Goal: Feedback & Contribution: Contribute content

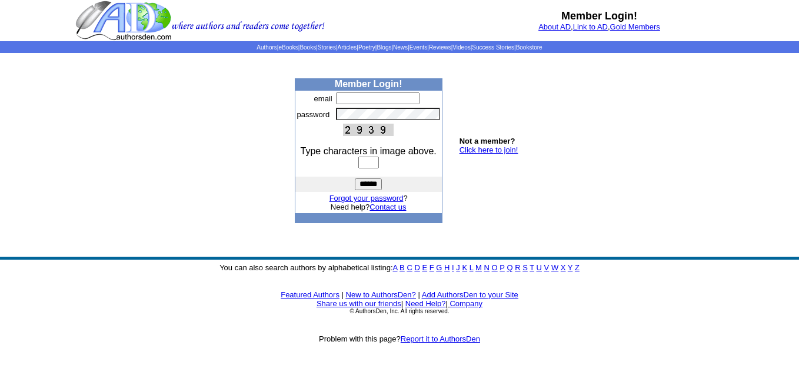
click at [351, 99] on input "text" at bounding box center [378, 98] width 84 height 12
type input "**********"
click at [628, 142] on body "Member Login! About AD , Link to AD , Gold Members Authors | eBooks | Books | S…" at bounding box center [399, 189] width 799 height 378
click at [368, 162] on input "text" at bounding box center [368, 163] width 21 height 12
type input "****"
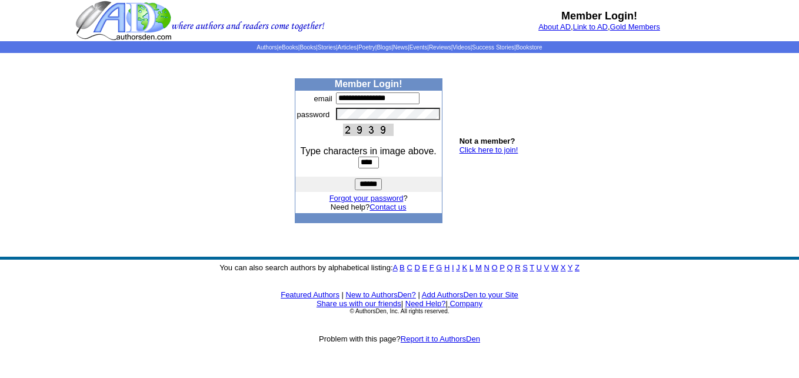
click at [375, 186] on input "******" at bounding box center [368, 184] width 27 height 12
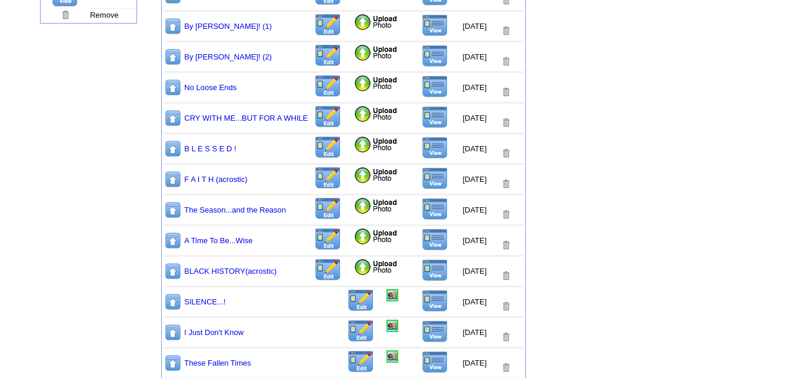
scroll to position [353, 0]
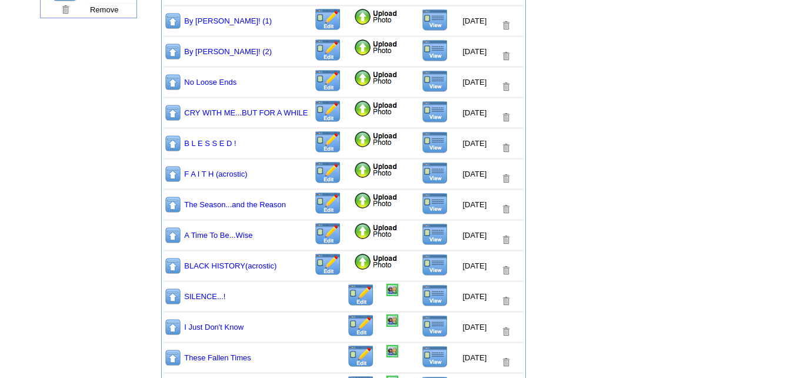
click at [354, 262] on img at bounding box center [376, 262] width 45 height 18
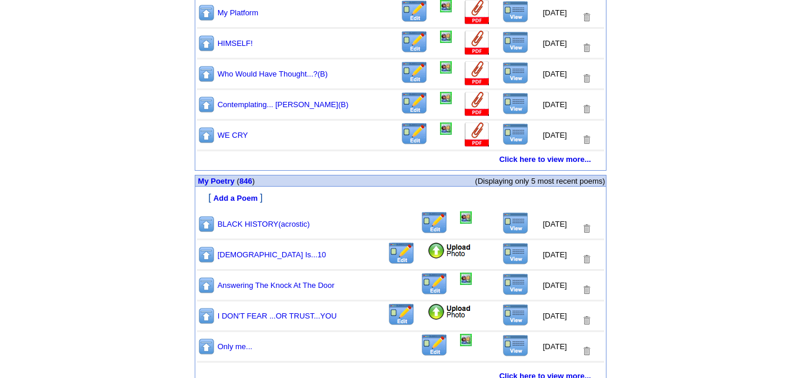
scroll to position [610, 0]
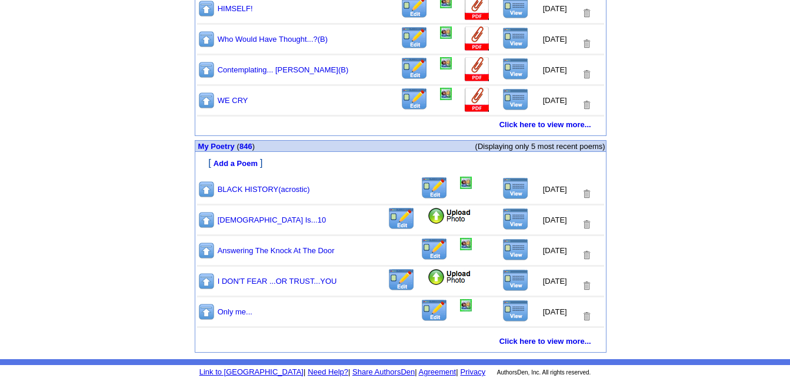
click at [507, 187] on img at bounding box center [516, 188] width 26 height 22
click at [248, 144] on link "846" at bounding box center [246, 146] width 13 height 9
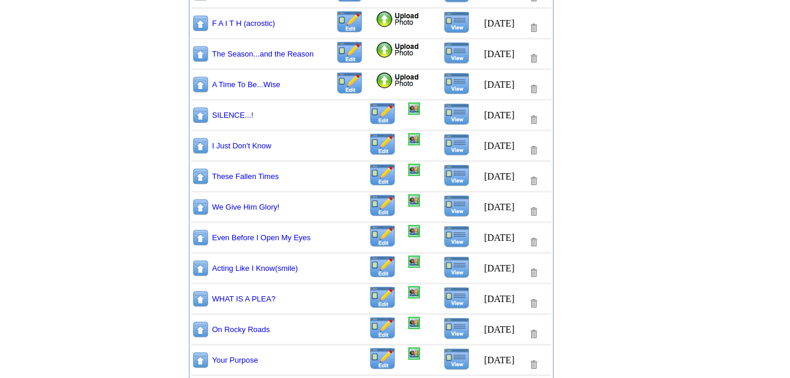
scroll to position [471, 0]
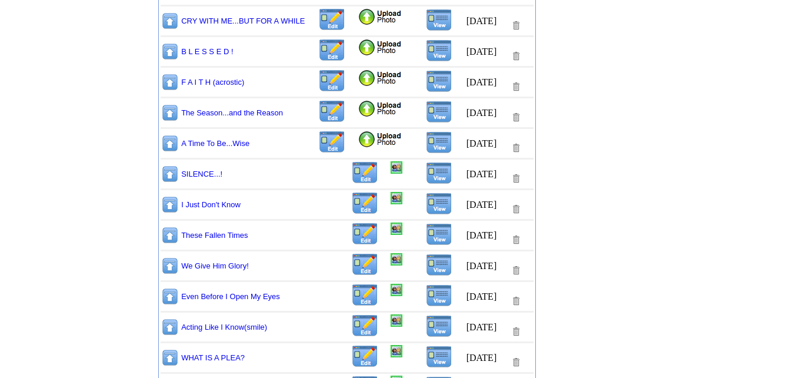
click at [358, 140] on img at bounding box center [380, 140] width 45 height 18
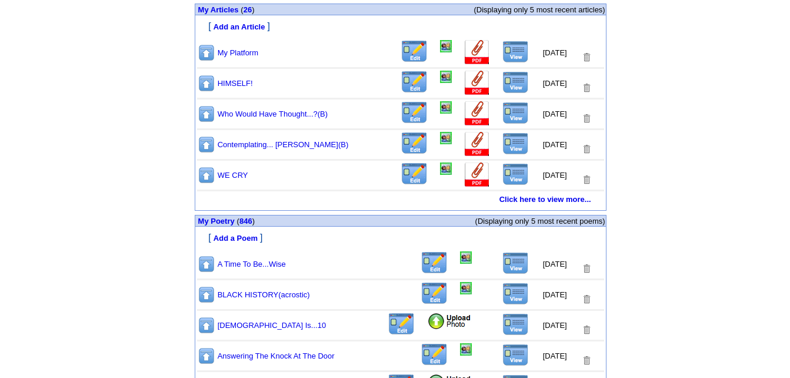
scroll to position [610, 0]
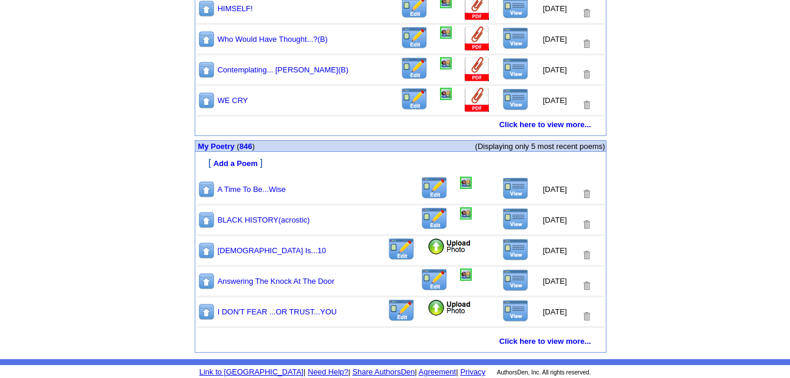
click at [507, 187] on img at bounding box center [516, 188] width 26 height 22
click at [245, 144] on link "846" at bounding box center [246, 146] width 13 height 9
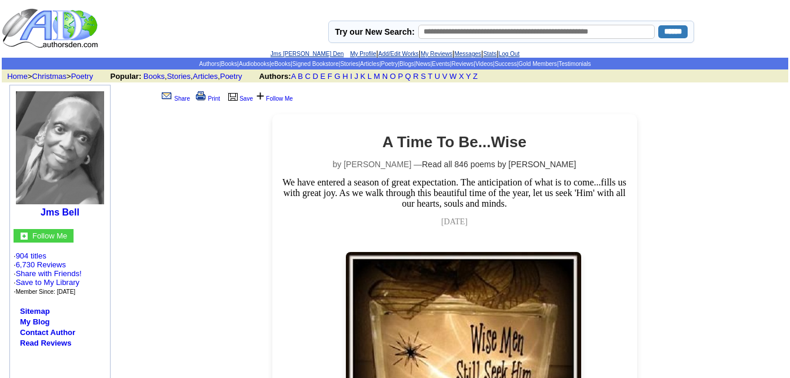
scroll to position [235, 0]
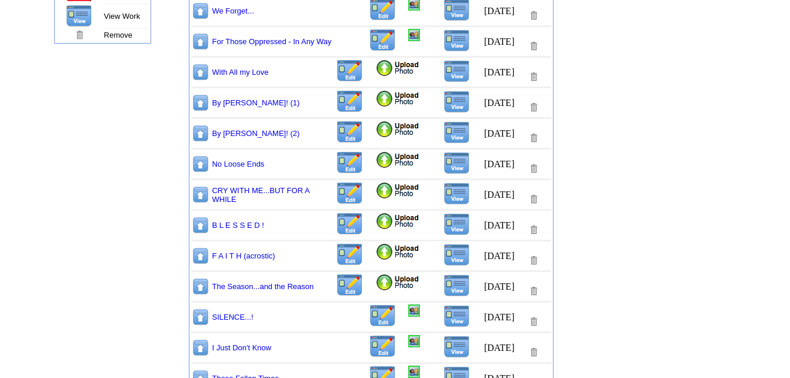
scroll to position [353, 0]
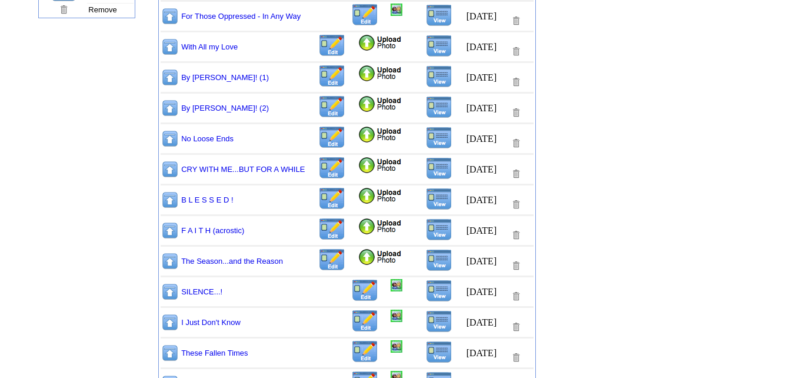
click at [358, 259] on img at bounding box center [380, 257] width 45 height 18
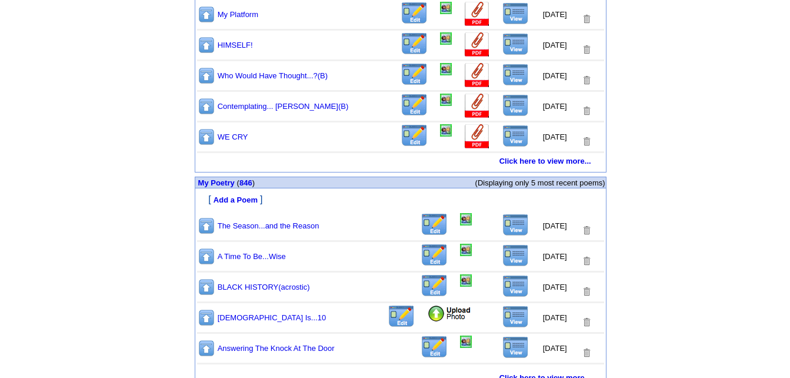
scroll to position [610, 0]
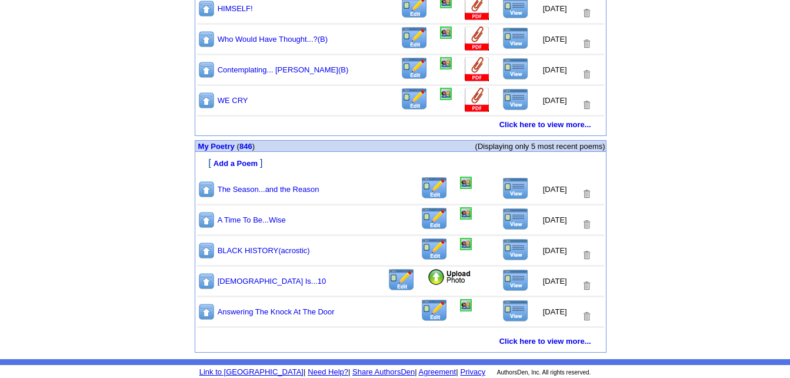
click at [507, 186] on img at bounding box center [516, 188] width 26 height 22
click at [247, 146] on link "846" at bounding box center [246, 146] width 13 height 9
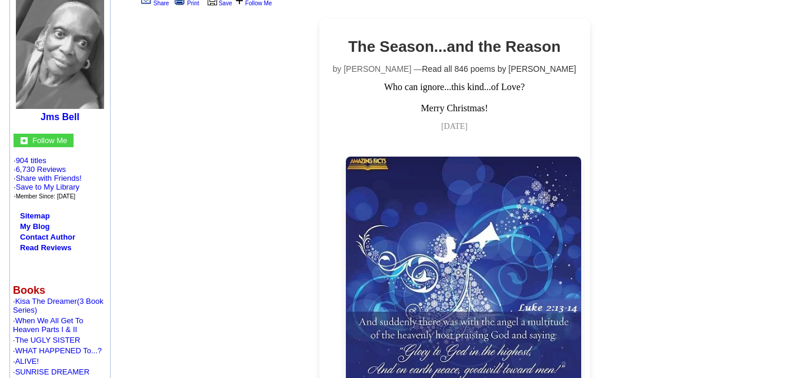
scroll to position [59, 0]
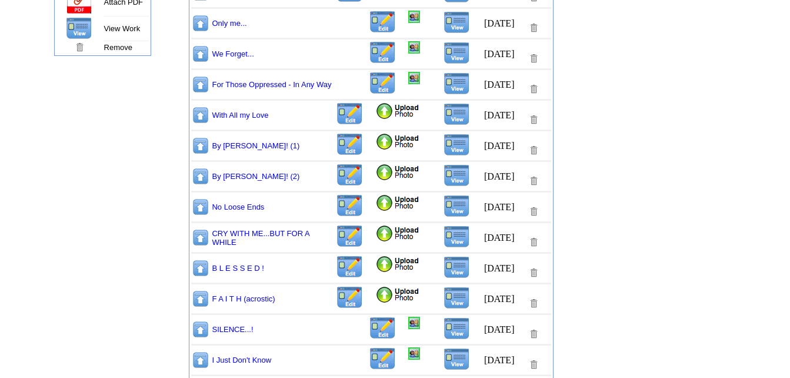
scroll to position [471, 0]
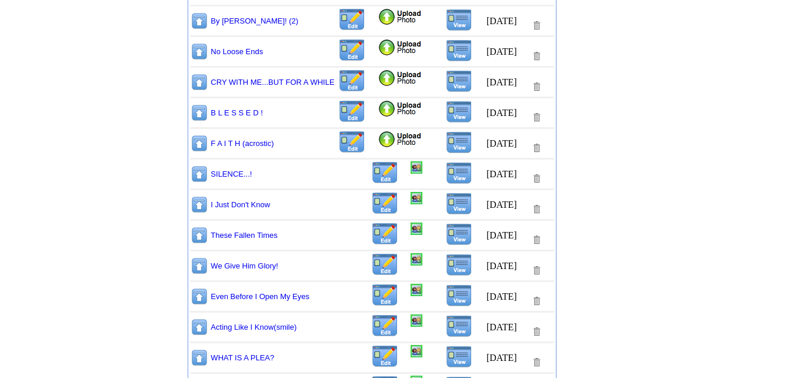
click at [378, 139] on img at bounding box center [400, 140] width 45 height 18
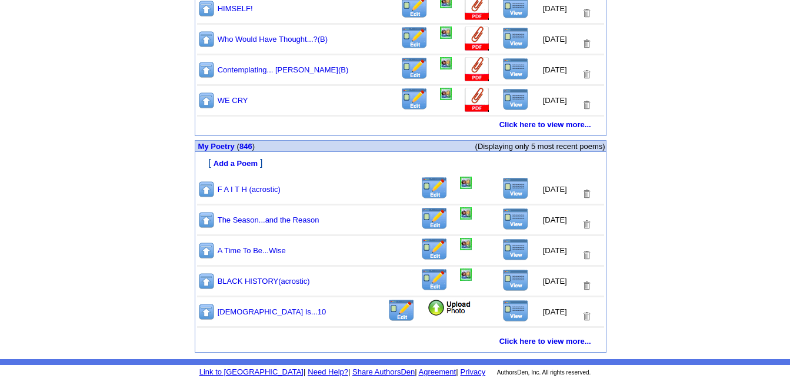
scroll to position [610, 0]
click at [508, 188] on img at bounding box center [516, 188] width 26 height 22
click at [247, 145] on link "846" at bounding box center [246, 146] width 13 height 9
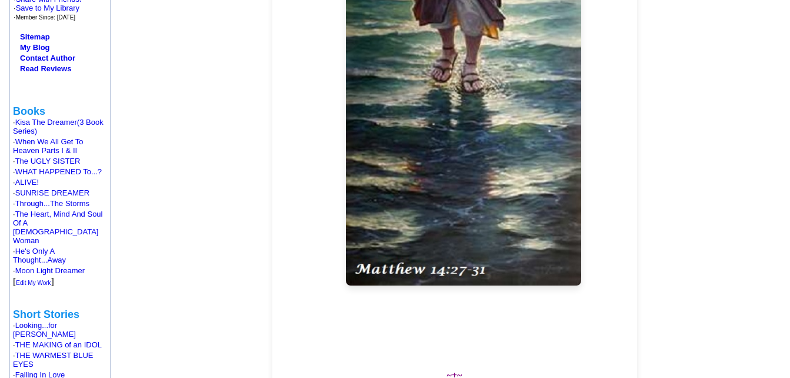
scroll to position [353, 0]
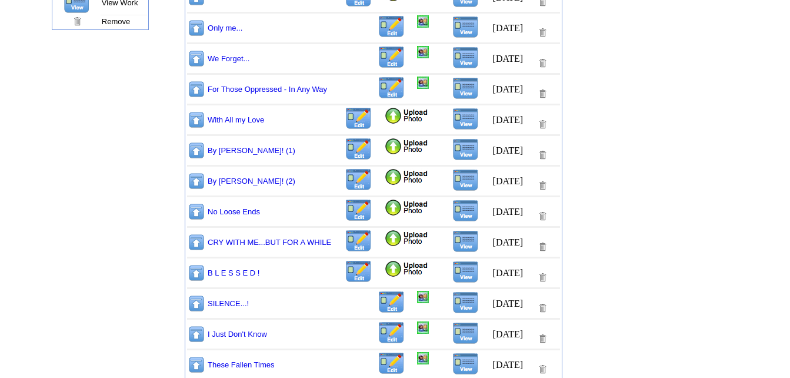
scroll to position [353, 0]
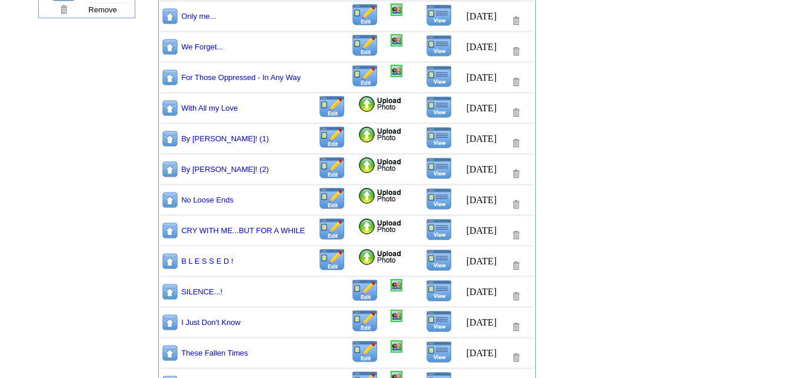
click at [358, 258] on img at bounding box center [380, 257] width 45 height 18
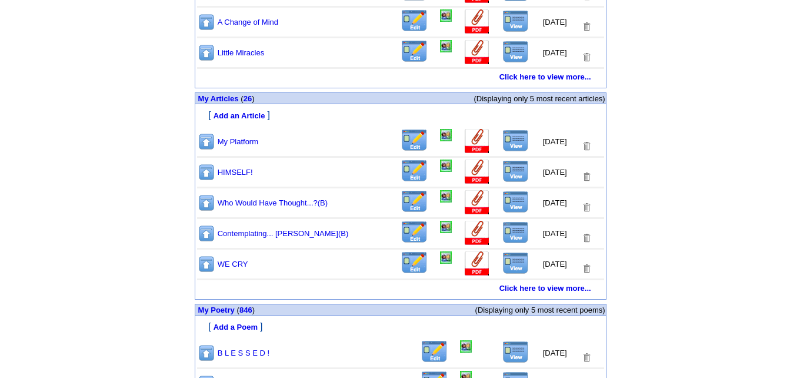
scroll to position [530, 0]
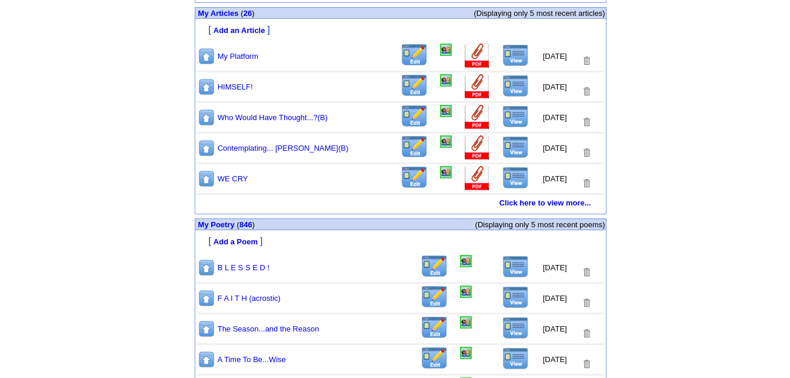
click at [508, 270] on img at bounding box center [516, 266] width 26 height 22
click at [245, 225] on link "846" at bounding box center [246, 224] width 13 height 9
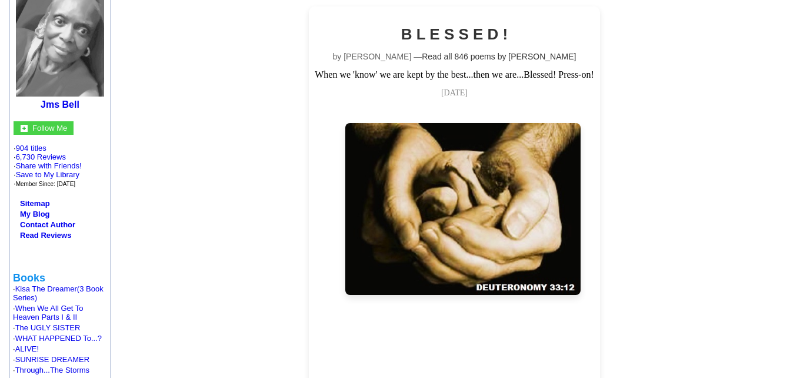
scroll to position [118, 0]
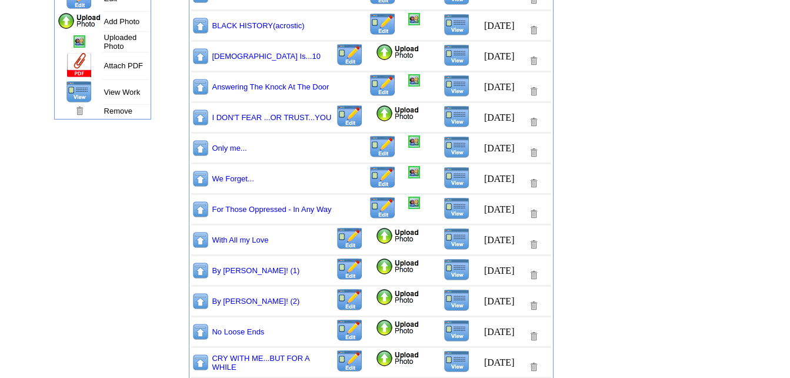
scroll to position [294, 0]
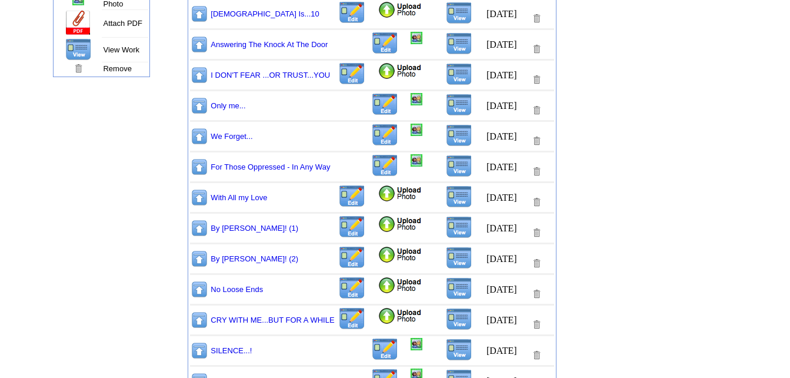
click at [378, 316] on img at bounding box center [400, 316] width 45 height 18
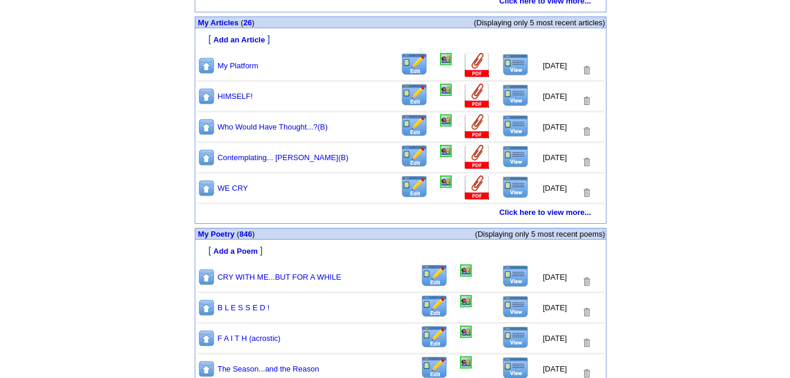
scroll to position [610, 0]
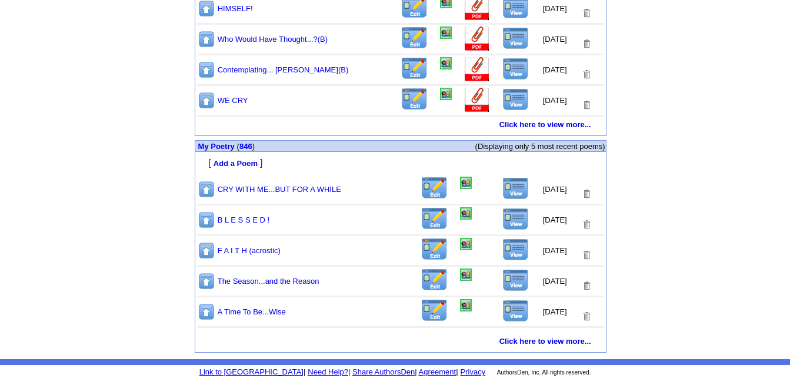
click at [505, 188] on img at bounding box center [516, 188] width 26 height 22
click at [244, 146] on link "846" at bounding box center [246, 146] width 13 height 9
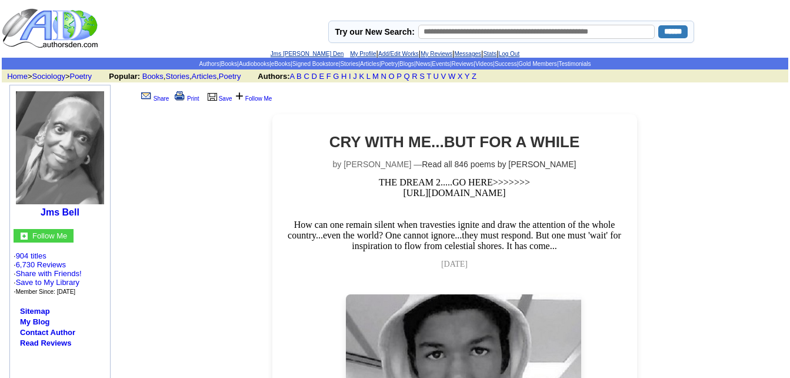
scroll to position [235, 0]
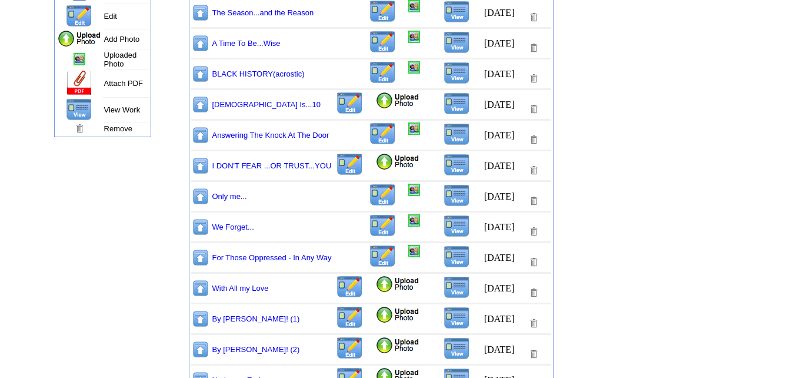
scroll to position [353, 0]
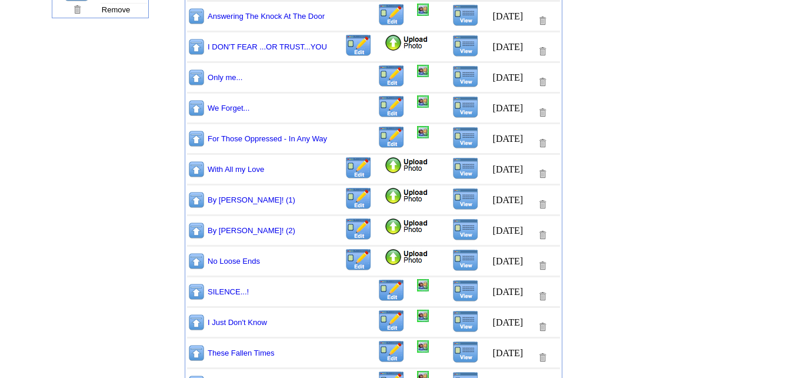
click at [384, 258] on img at bounding box center [406, 257] width 45 height 18
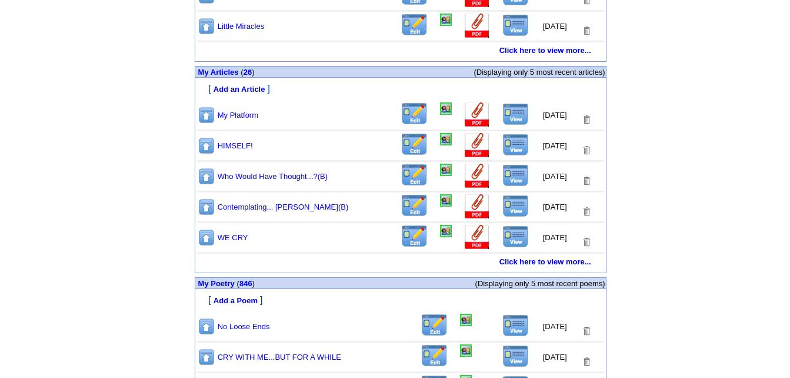
scroll to position [610, 0]
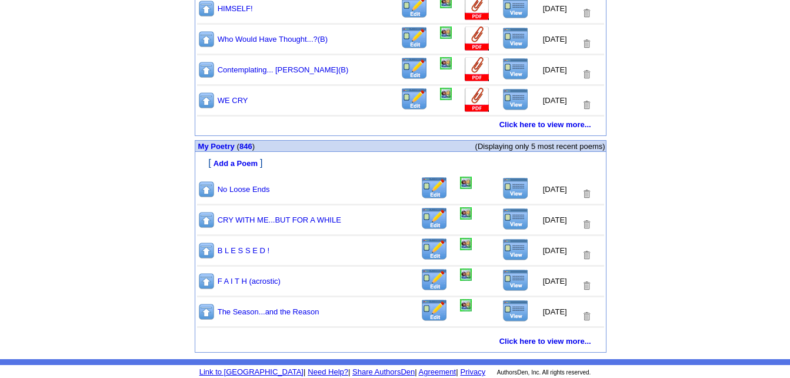
click at [510, 186] on img at bounding box center [516, 188] width 26 height 22
drag, startPoint x: 331, startPoint y: 149, endPoint x: 248, endPoint y: 147, distance: 83.0
click at [248, 147] on link "846" at bounding box center [246, 146] width 13 height 9
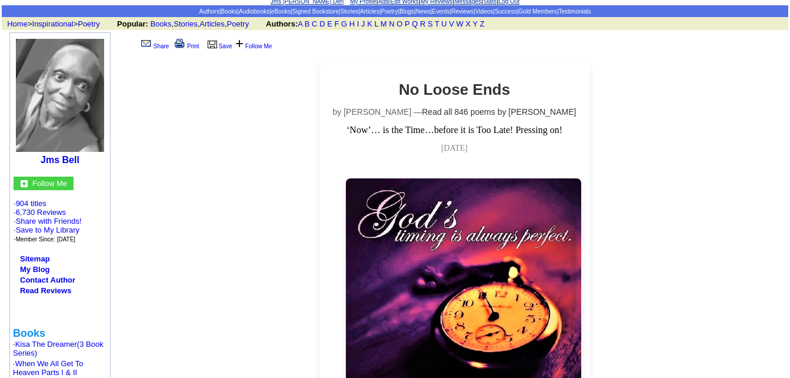
scroll to position [118, 0]
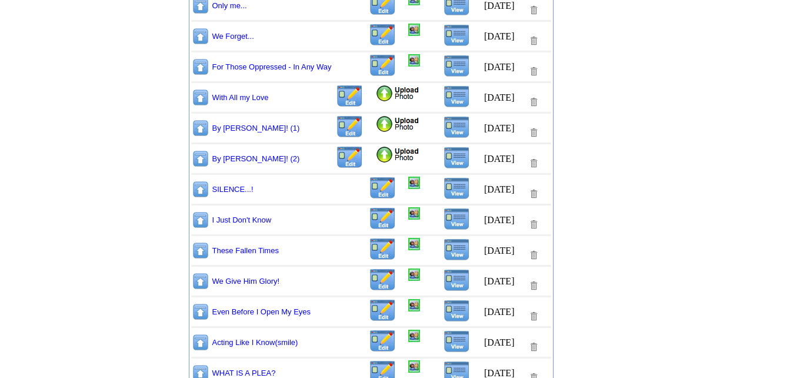
scroll to position [412, 0]
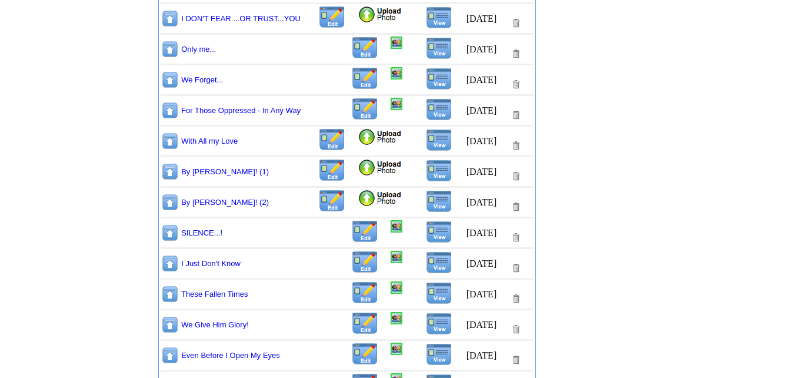
click at [358, 199] on img at bounding box center [380, 199] width 45 height 18
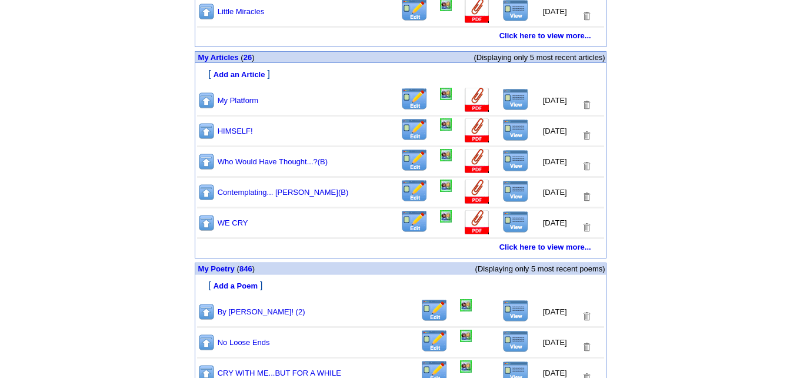
scroll to position [543, 0]
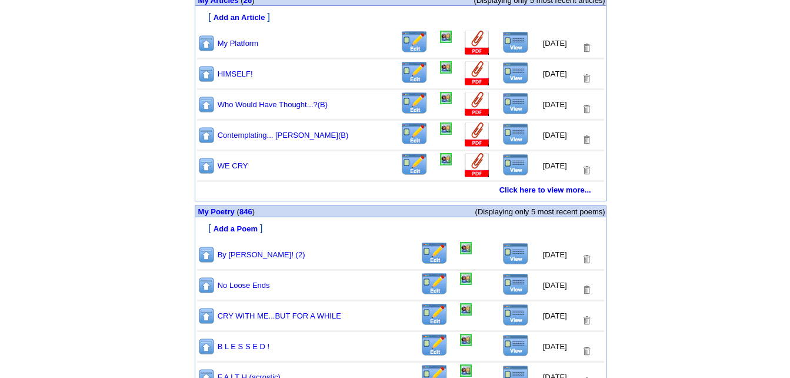
click at [508, 258] on img at bounding box center [516, 253] width 26 height 22
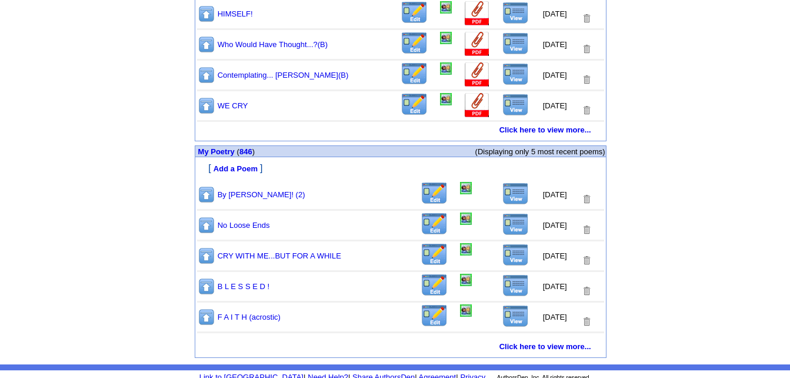
scroll to position [610, 0]
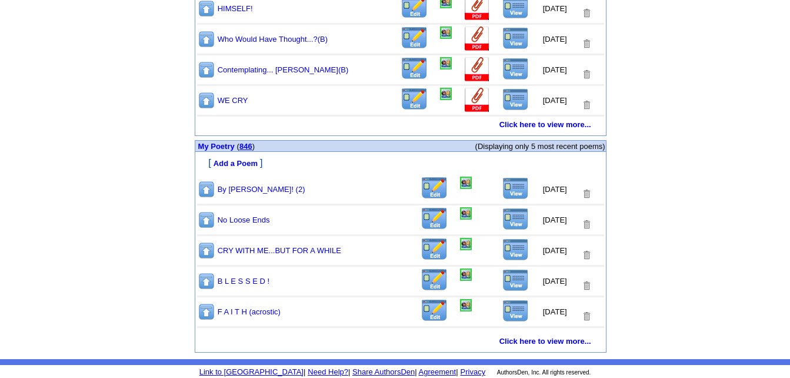
click at [247, 145] on link "846" at bounding box center [246, 146] width 13 height 9
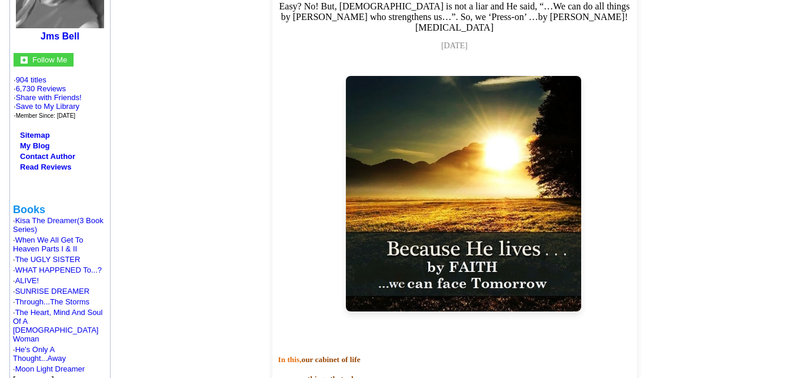
scroll to position [59, 0]
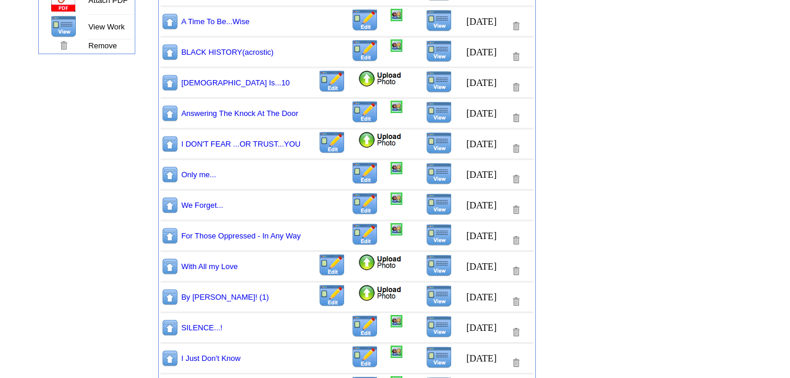
scroll to position [353, 0]
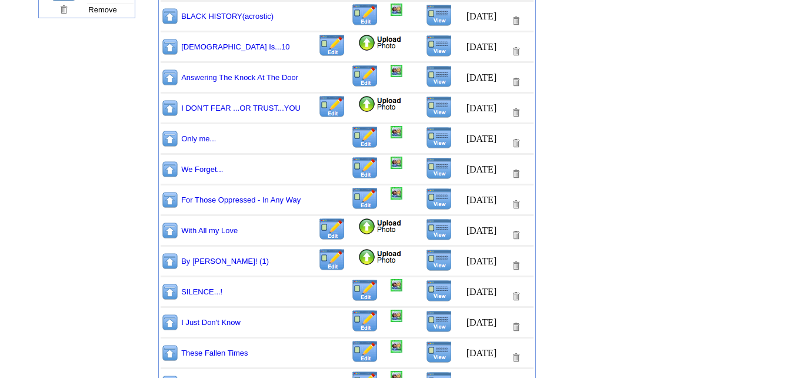
click at [358, 258] on img at bounding box center [380, 257] width 45 height 18
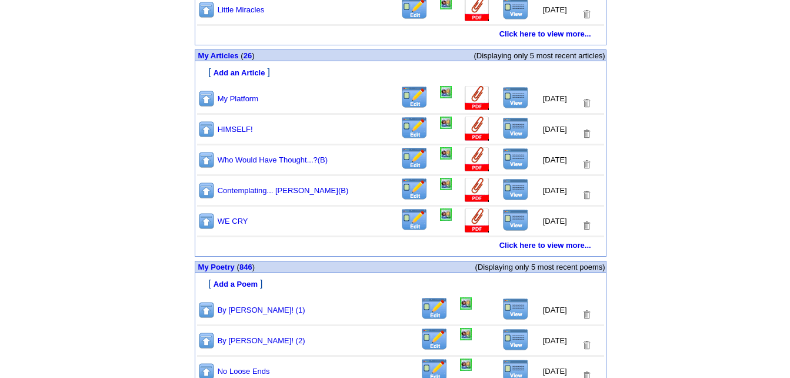
scroll to position [500, 0]
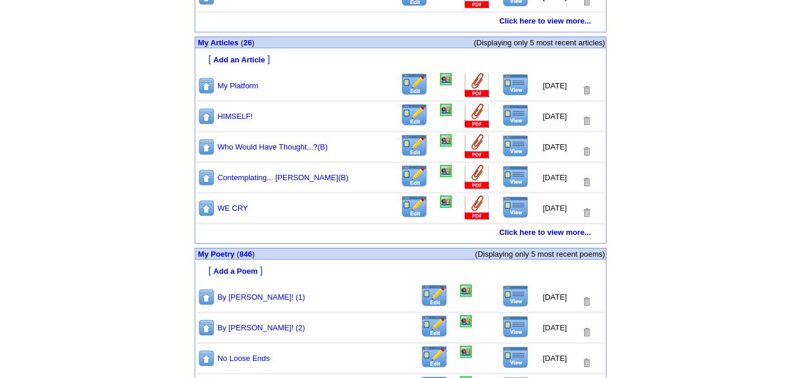
click at [507, 295] on img at bounding box center [516, 296] width 26 height 22
click at [246, 254] on link "846" at bounding box center [246, 254] width 13 height 9
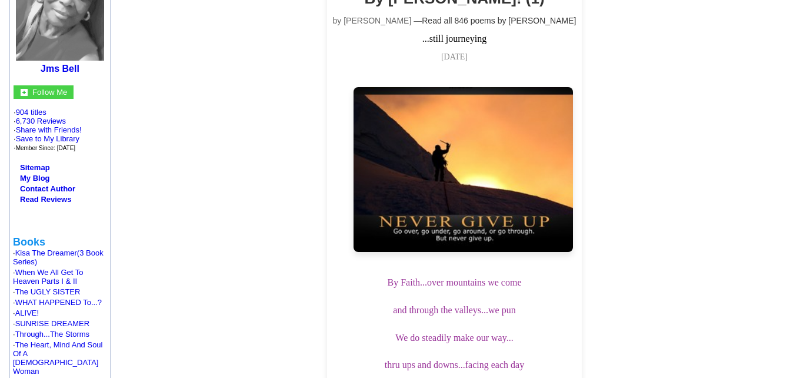
scroll to position [59, 0]
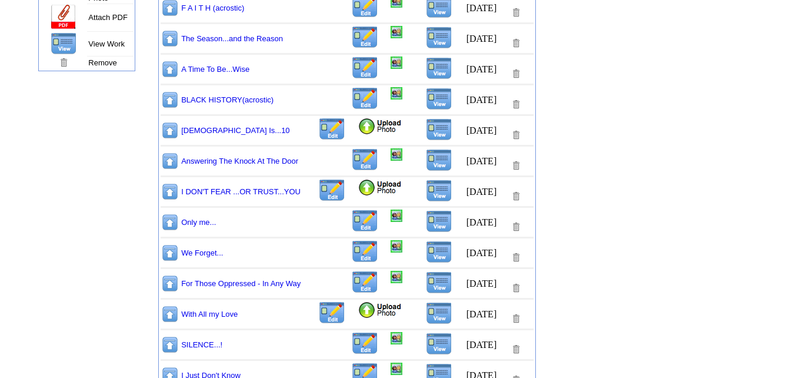
scroll to position [389, 0]
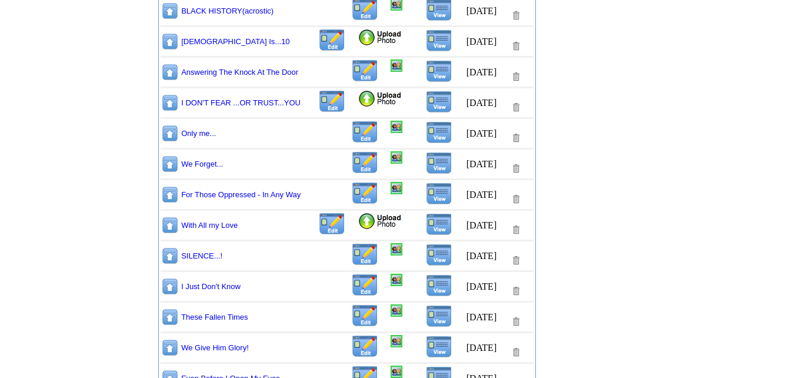
click at [358, 222] on img at bounding box center [380, 221] width 45 height 18
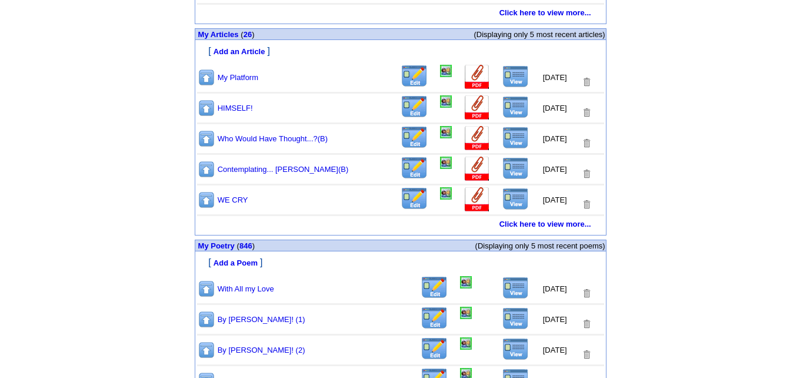
scroll to position [512, 0]
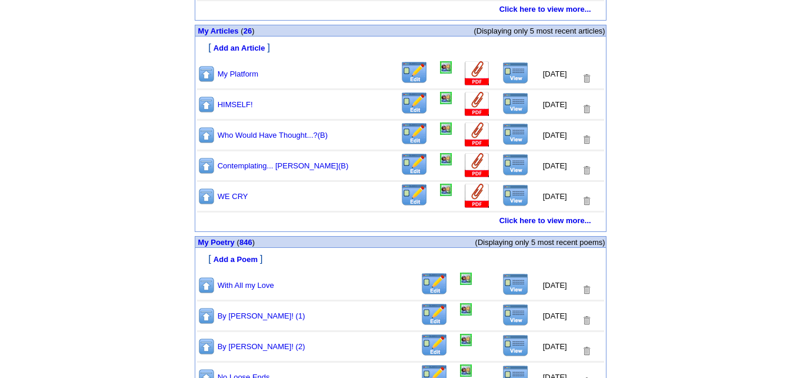
click at [507, 288] on img at bounding box center [516, 284] width 26 height 22
click at [244, 244] on link "846" at bounding box center [246, 242] width 13 height 9
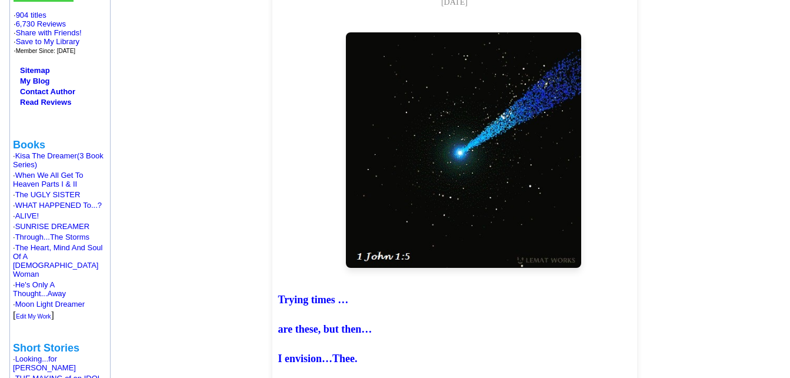
scroll to position [118, 0]
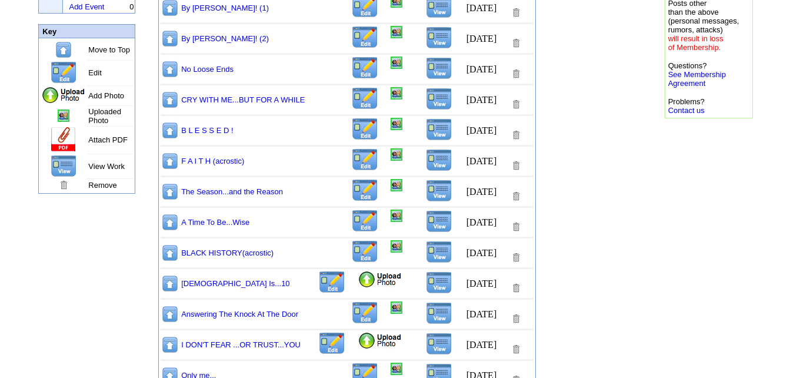
scroll to position [235, 0]
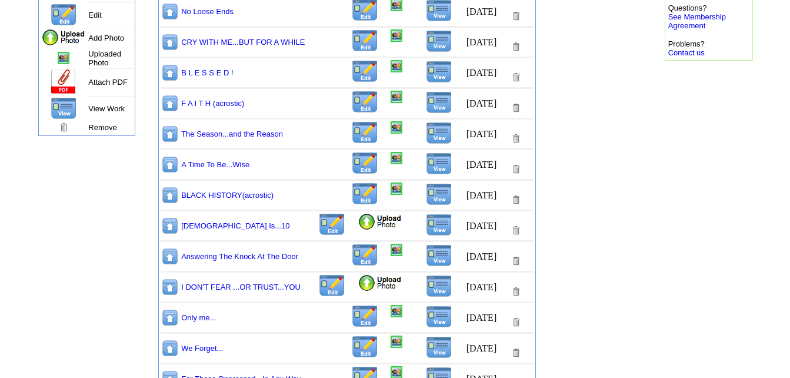
click at [358, 222] on img at bounding box center [380, 222] width 45 height 18
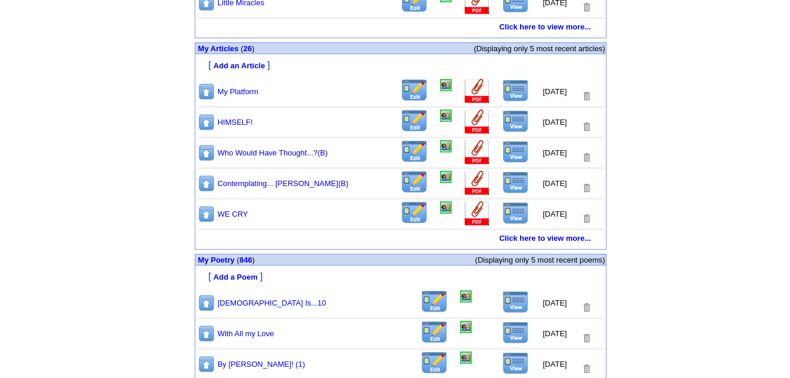
scroll to position [610, 0]
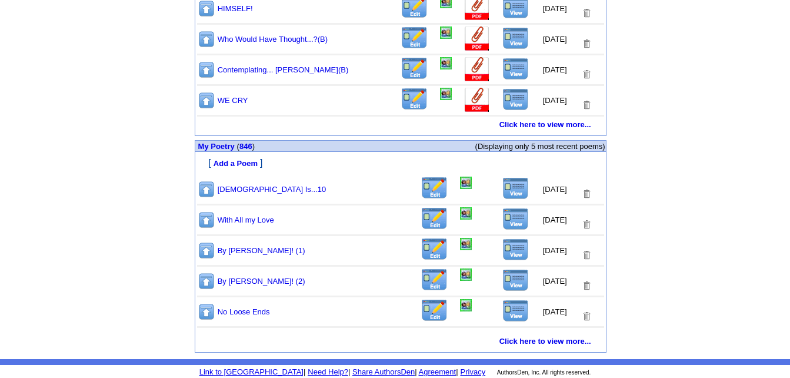
click at [508, 189] on img at bounding box center [516, 188] width 26 height 22
click at [248, 144] on link "846" at bounding box center [246, 146] width 13 height 9
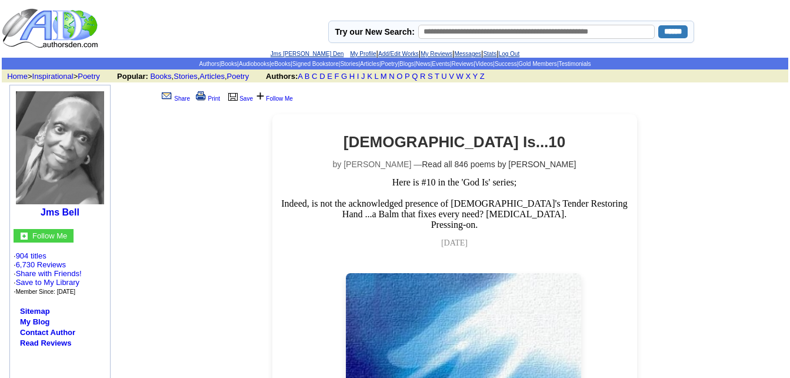
scroll to position [177, 0]
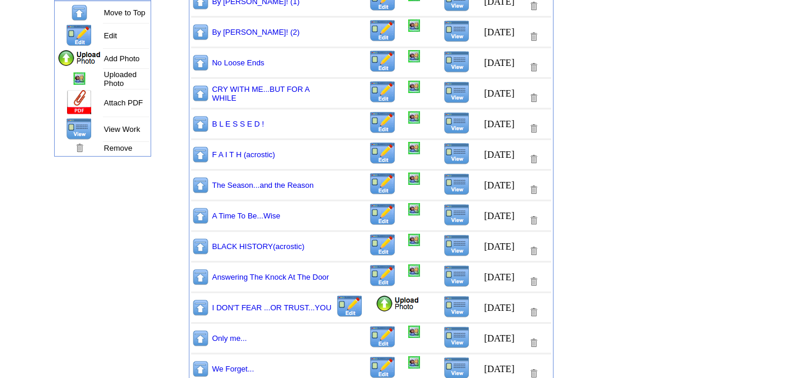
scroll to position [235, 0]
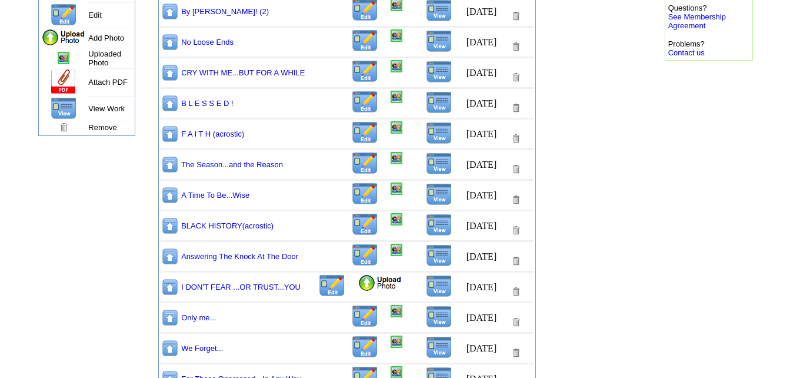
click at [374, 283] on img at bounding box center [380, 283] width 45 height 18
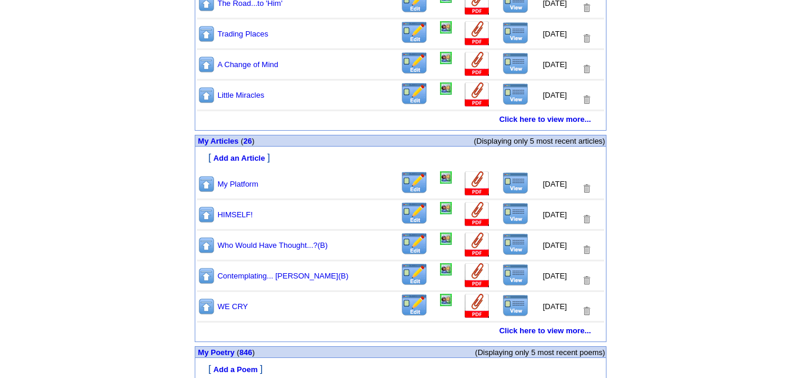
scroll to position [530, 0]
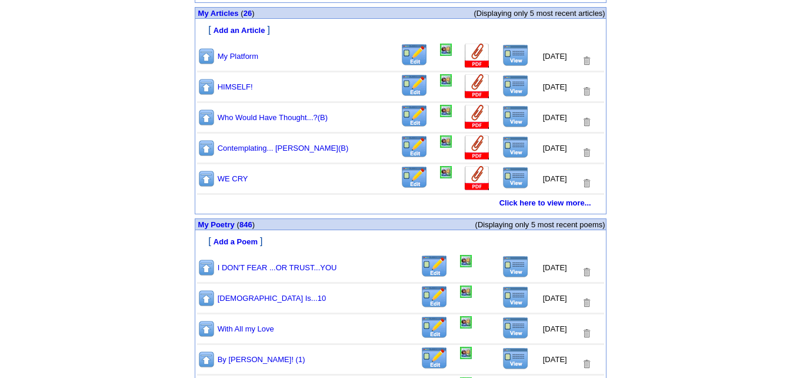
click at [504, 266] on img at bounding box center [516, 266] width 26 height 22
click at [426, 271] on img at bounding box center [435, 266] width 28 height 23
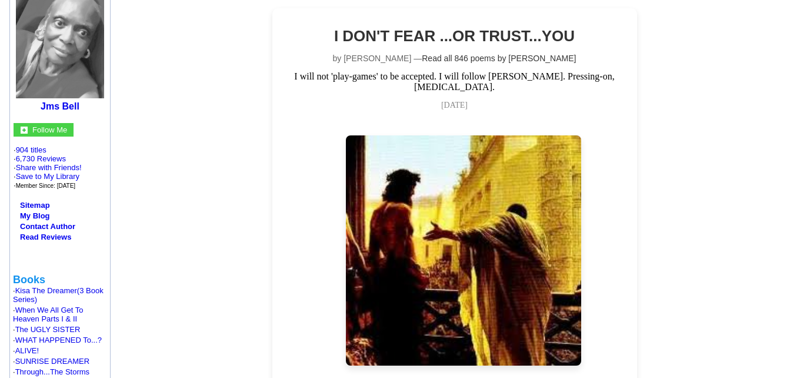
scroll to position [59, 0]
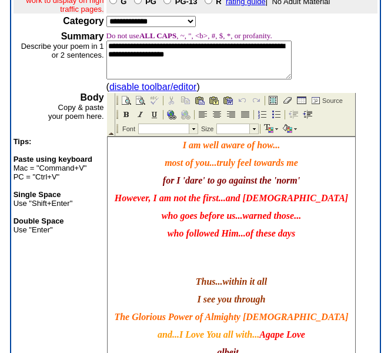
scroll to position [159, 0]
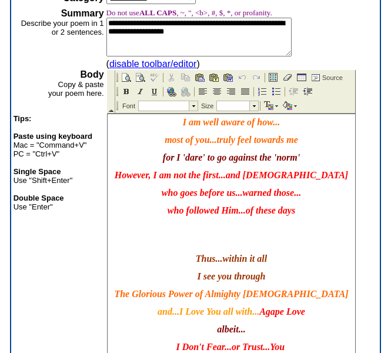
click at [297, 212] on p "who followed Him...of these days" at bounding box center [231, 210] width 242 height 11
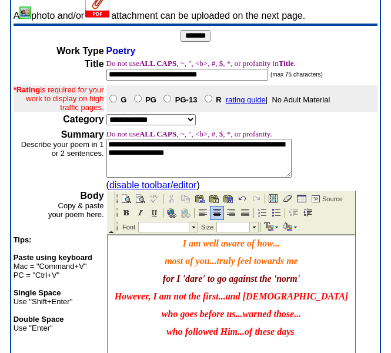
scroll to position [0, 0]
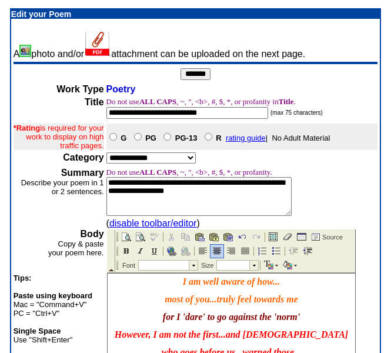
click at [193, 72] on input "*******" at bounding box center [196, 74] width 30 height 12
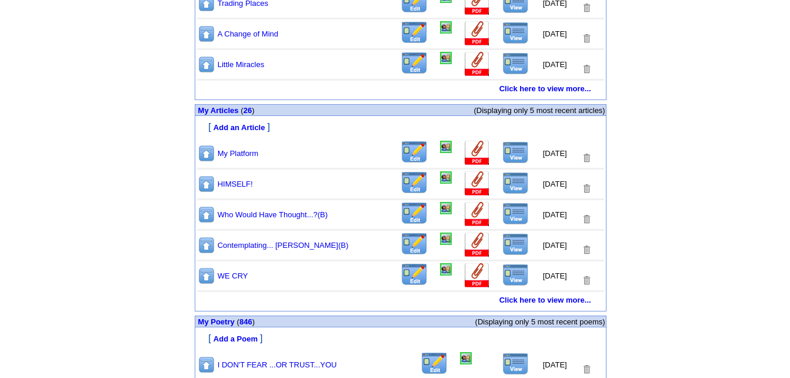
scroll to position [439, 0]
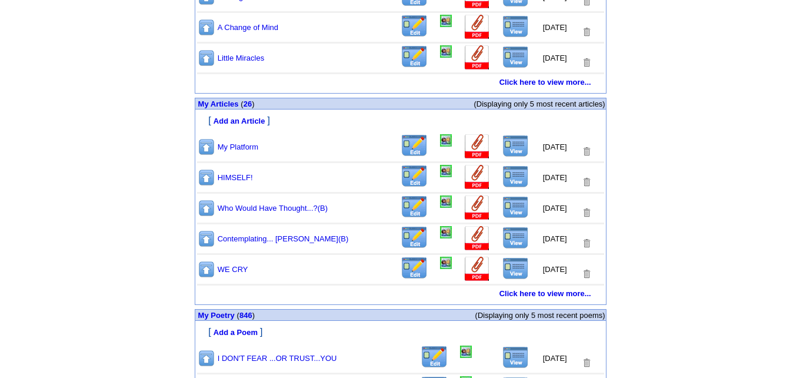
click at [773, 261] on center "My Works My Books 19 My Stories 13 My Articles 26 My Poetry 846 Add News 0 Add …" at bounding box center [395, 97] width 790 height 860
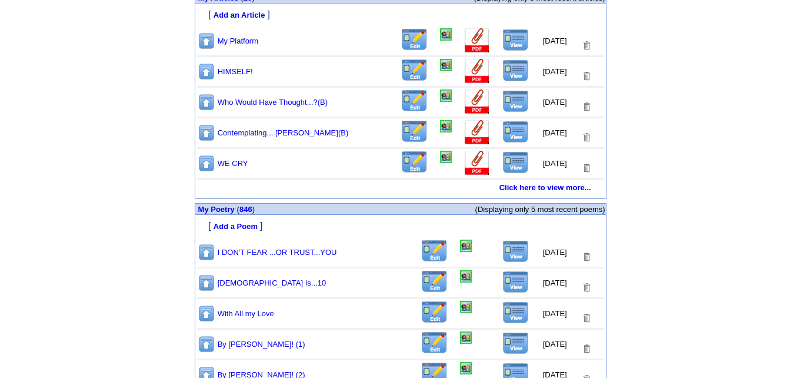
scroll to position [610, 0]
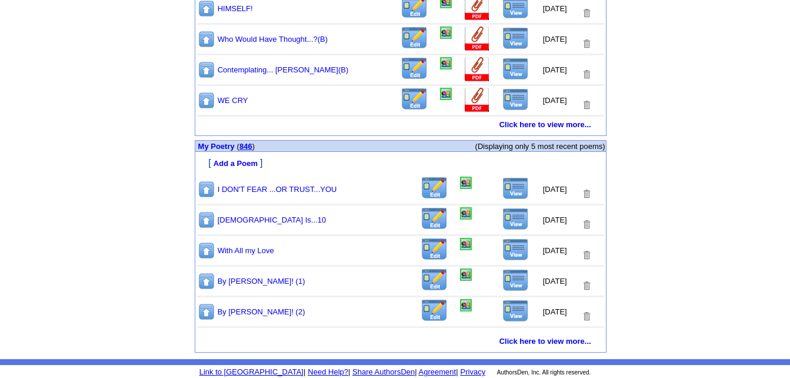
click at [251, 145] on link "846" at bounding box center [246, 146] width 13 height 9
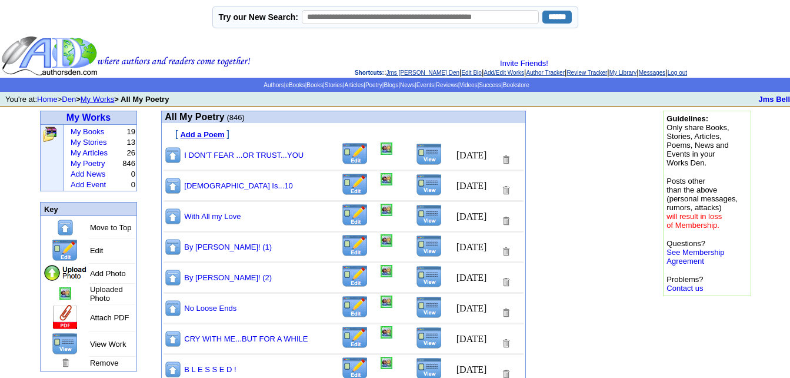
scroll to position [87, 0]
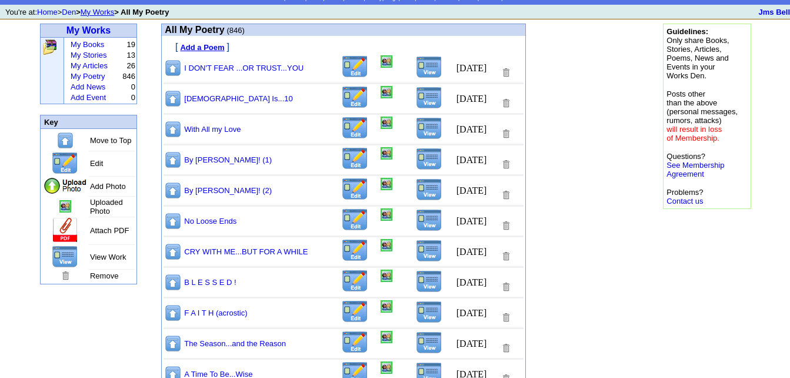
click at [341, 318] on img at bounding box center [355, 311] width 28 height 23
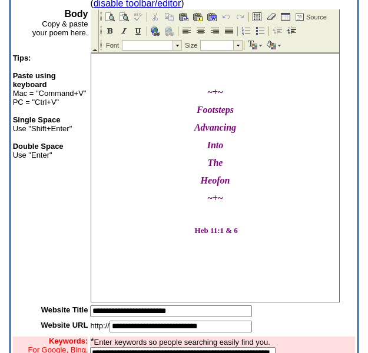
scroll to position [231, 0]
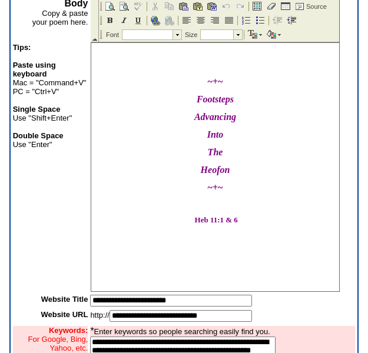
click at [240, 225] on p "Heb 11:1 & 6" at bounding box center [215, 219] width 242 height 9
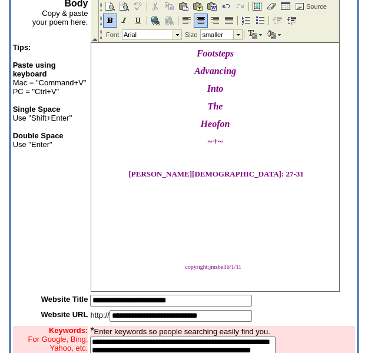
scroll to position [90, 0]
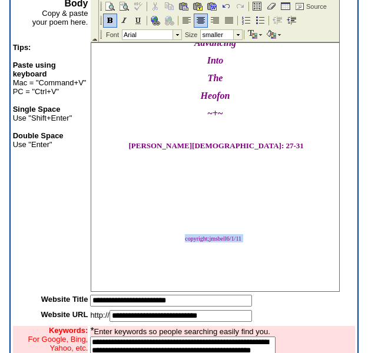
drag, startPoint x: 246, startPoint y: 239, endPoint x: 171, endPoint y: 237, distance: 74.8
click at [171, 237] on p "copyright;jmsbell6/1/11" at bounding box center [215, 238] width 242 height 8
click at [261, 34] on img at bounding box center [260, 35] width 3 height 2
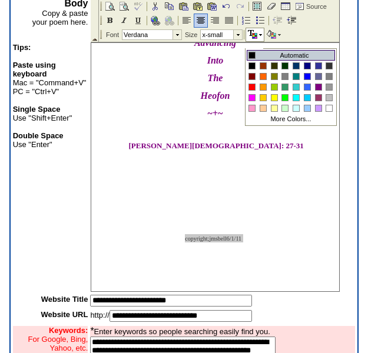
click at [251, 54] on div at bounding box center [252, 55] width 6 height 6
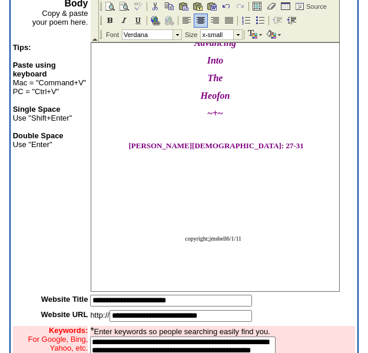
click at [196, 268] on p at bounding box center [215, 269] width 242 height 8
click at [99, 282] on body "~+~ Footsteps Advancing Into The Heofon ~+~ MATT 14: 27-31 copyright;jmsbell6/1…" at bounding box center [215, 130] width 248 height 323
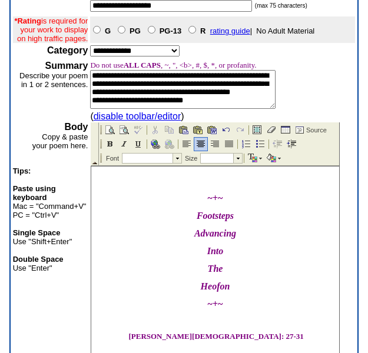
scroll to position [0, 0]
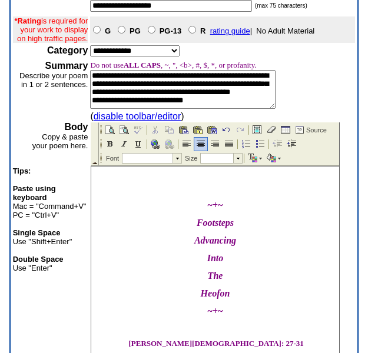
drag, startPoint x: 334, startPoint y: 261, endPoint x: 433, endPoint y: 381, distance: 155.6
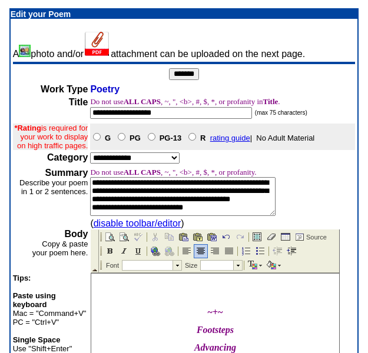
click at [187, 72] on input "*******" at bounding box center [184, 74] width 30 height 12
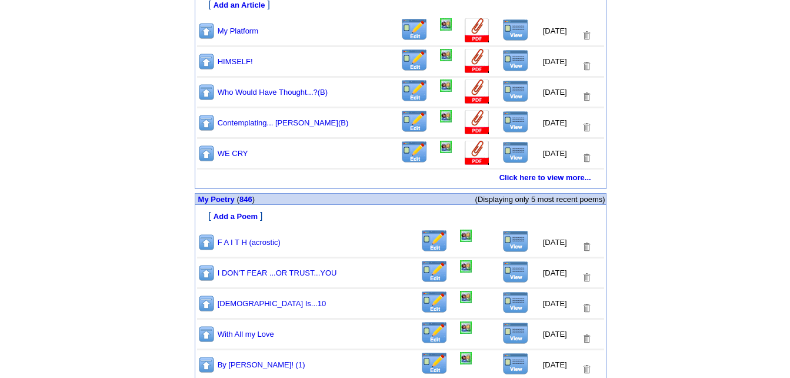
scroll to position [557, 0]
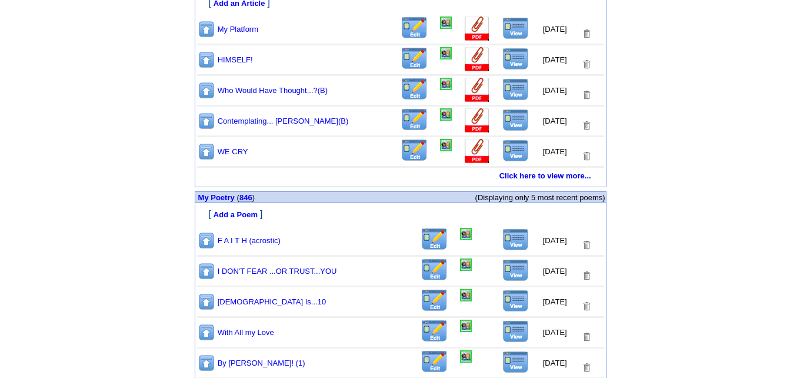
click at [248, 197] on link "846" at bounding box center [246, 197] width 13 height 9
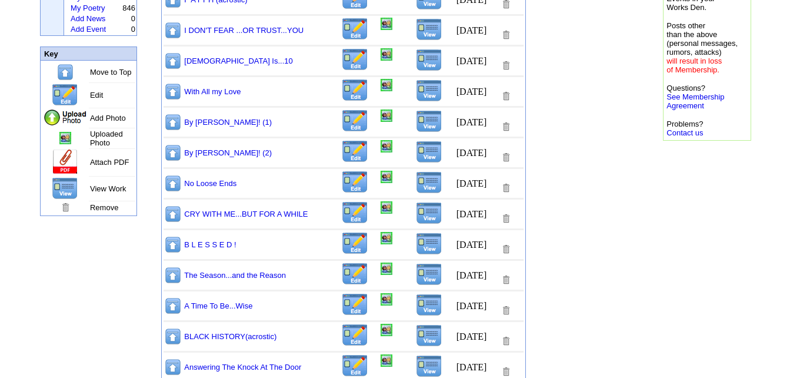
scroll to position [235, 0]
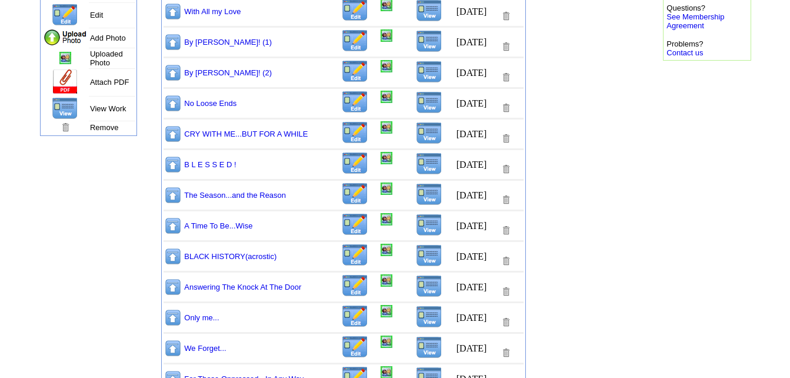
click at [343, 166] on img at bounding box center [355, 163] width 28 height 23
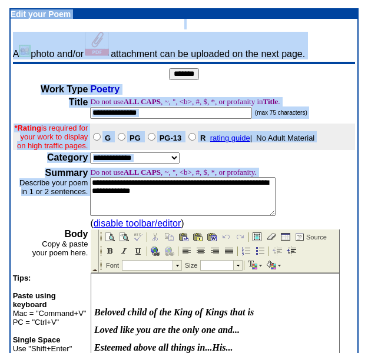
drag, startPoint x: 362, startPoint y: 137, endPoint x: 343, endPoint y: 204, distance: 69.8
click at [343, 204] on td "**********" at bounding box center [184, 327] width 368 height 654
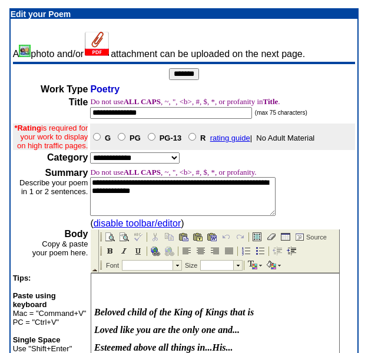
drag, startPoint x: 343, startPoint y: 204, endPoint x: 314, endPoint y: 184, distance: 35.1
click at [314, 184] on td "**********" at bounding box center [222, 192] width 265 height 48
drag, startPoint x: 344, startPoint y: 224, endPoint x: 345, endPoint y: 212, distance: 12.4
click at [344, 216] on td "**********" at bounding box center [222, 192] width 265 height 48
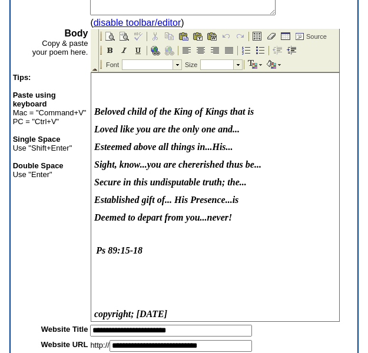
scroll to position [236, 0]
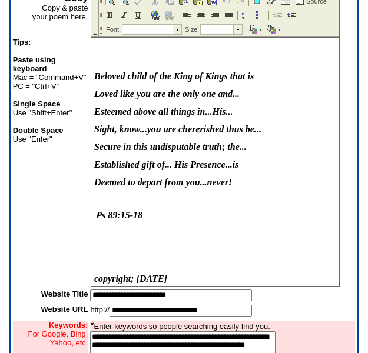
drag, startPoint x: 147, startPoint y: 214, endPoint x: 162, endPoint y: 205, distance: 17.5
click at [149, 213] on p "Ps 89:15-18" at bounding box center [215, 215] width 242 height 11
drag, startPoint x: 333, startPoint y: 166, endPoint x: 341, endPoint y: 178, distance: 14.9
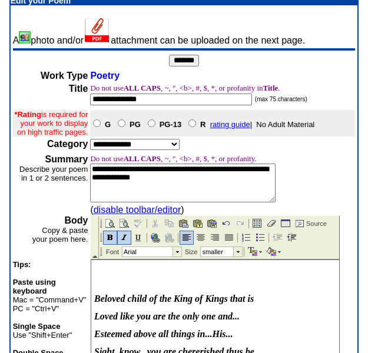
scroll to position [0, 0]
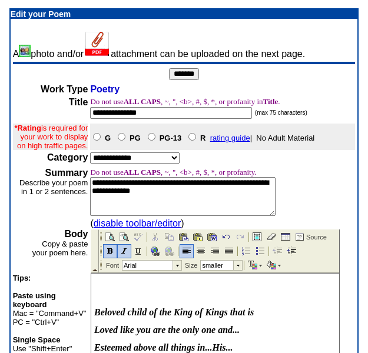
click at [121, 192] on textarea "**********" at bounding box center [182, 196] width 185 height 39
click at [250, 194] on textarea "**********" at bounding box center [182, 196] width 185 height 39
click at [246, 192] on textarea "**********" at bounding box center [182, 196] width 185 height 39
click at [139, 201] on textarea "**********" at bounding box center [182, 196] width 185 height 39
click at [127, 201] on textarea "**********" at bounding box center [182, 196] width 185 height 39
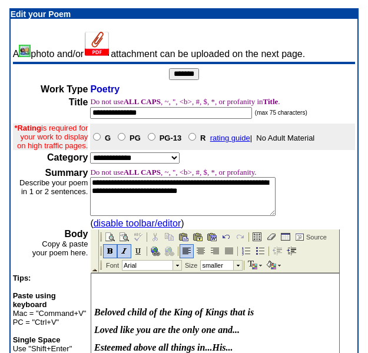
click at [246, 202] on textarea "**********" at bounding box center [182, 196] width 185 height 39
type textarea "**********"
click at [189, 74] on input "*******" at bounding box center [184, 74] width 30 height 12
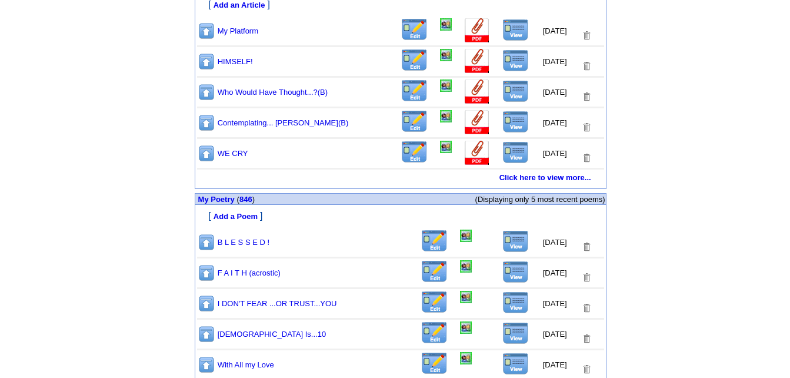
scroll to position [610, 0]
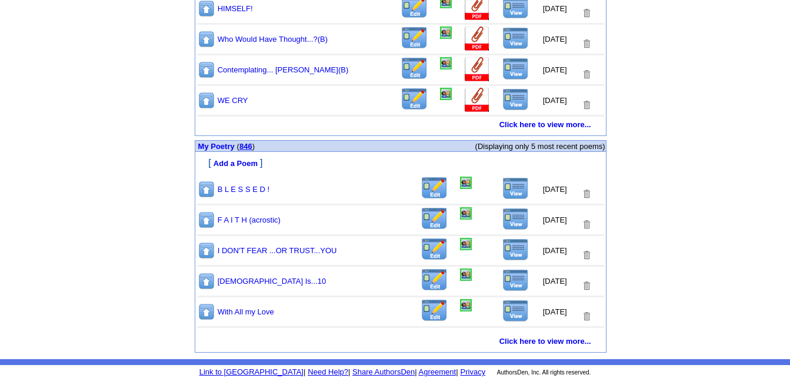
click at [245, 147] on link "846" at bounding box center [246, 146] width 13 height 9
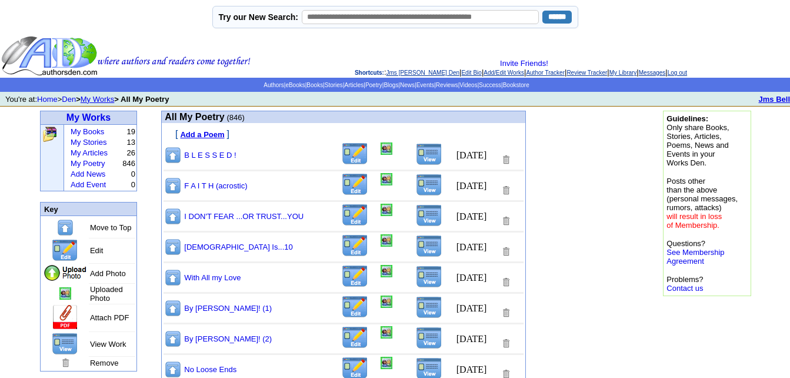
click at [769, 100] on b "Jms Bell" at bounding box center [774, 99] width 31 height 9
click at [776, 99] on b "Jms Bell" at bounding box center [774, 99] width 31 height 9
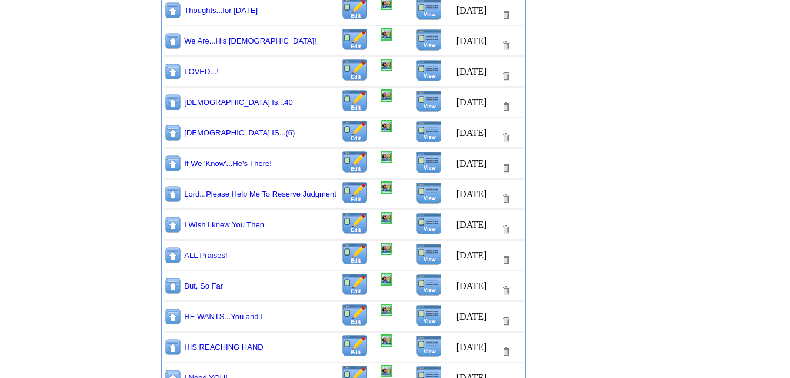
scroll to position [3756, 0]
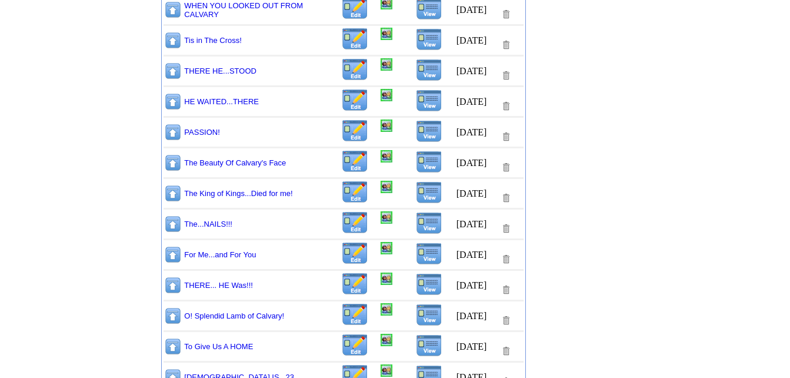
scroll to position [4729, 0]
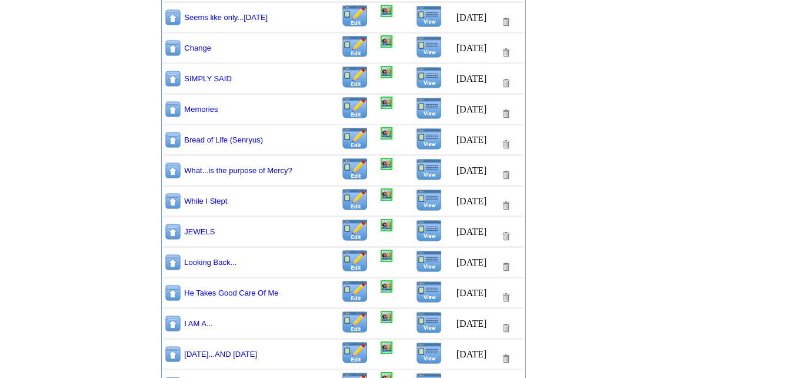
scroll to position [6305, 0]
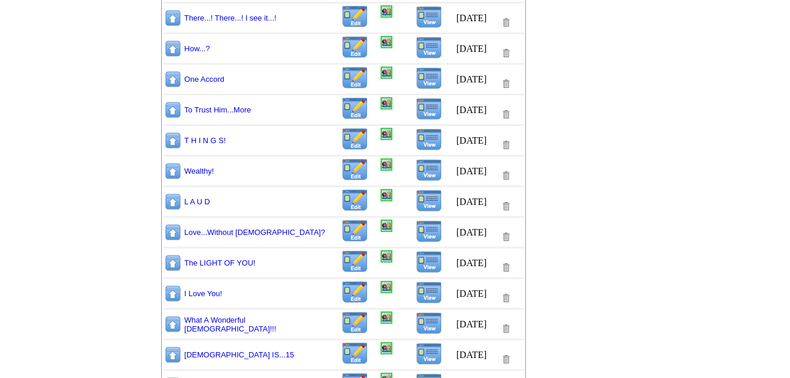
scroll to position [10712, 0]
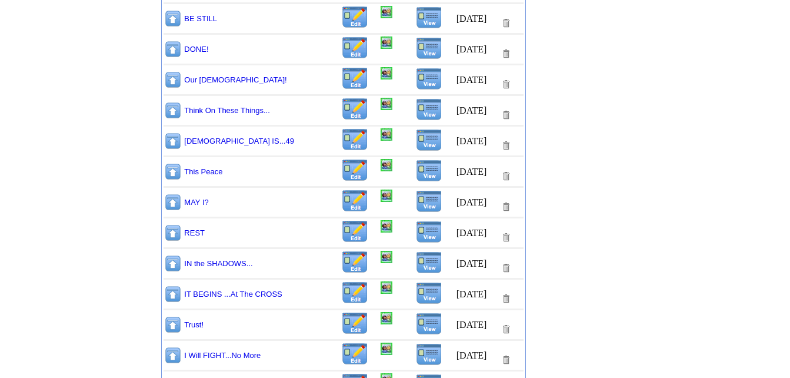
scroll to position [15071, 0]
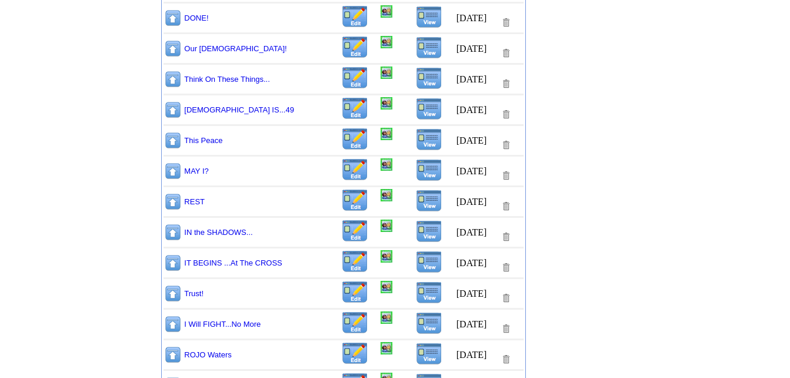
click at [344, 177] on img at bounding box center [355, 169] width 28 height 23
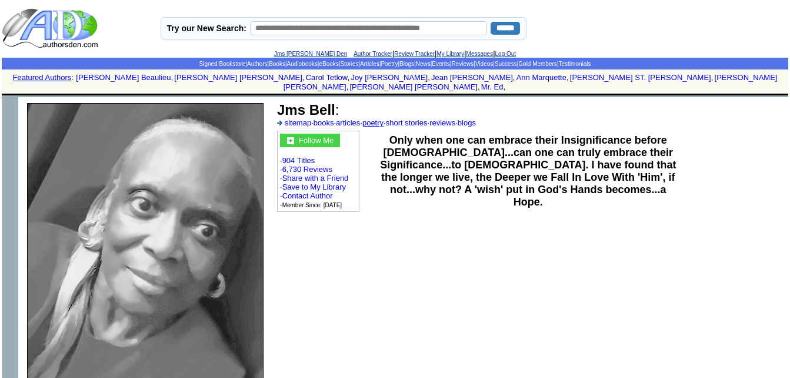
click at [384, 118] on link "poetry" at bounding box center [373, 122] width 21 height 9
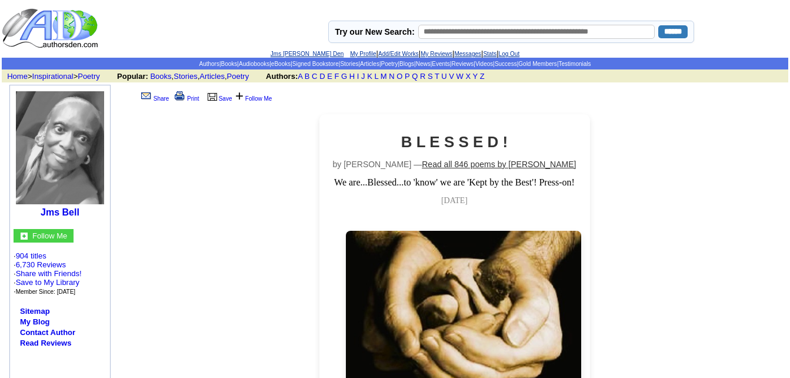
click at [467, 166] on link "Read all 846 poems by Jms Bell" at bounding box center [499, 163] width 154 height 9
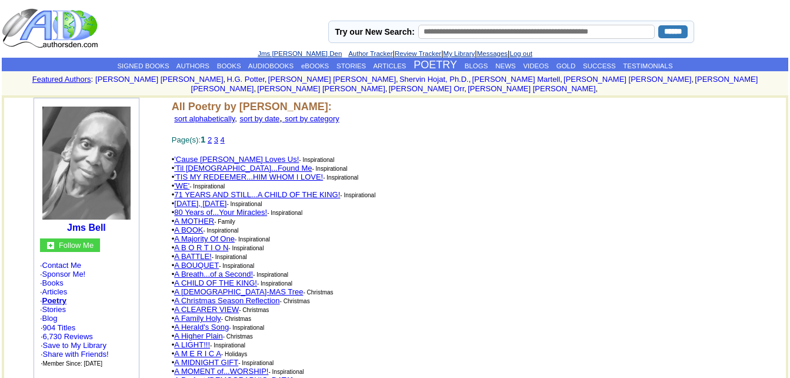
click at [212, 135] on link "2" at bounding box center [210, 139] width 4 height 9
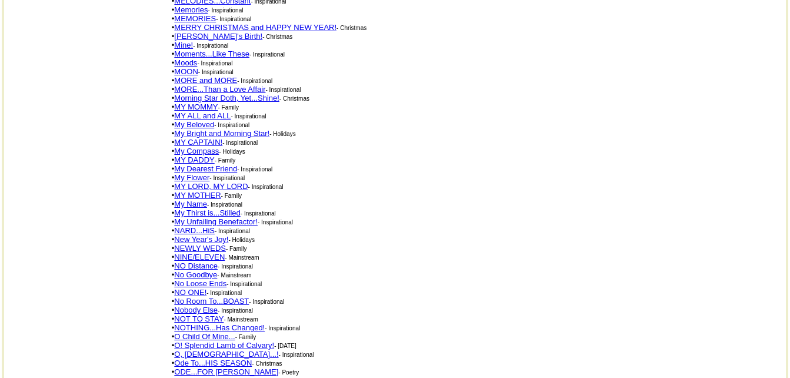
scroll to position [1844, 0]
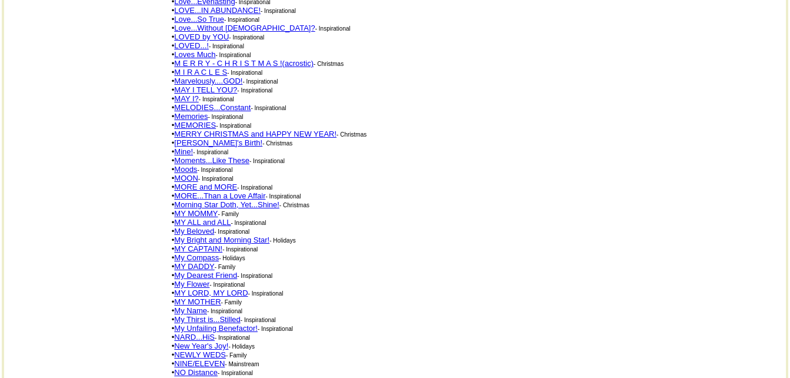
click at [191, 94] on link "MAY I?" at bounding box center [186, 98] width 24 height 9
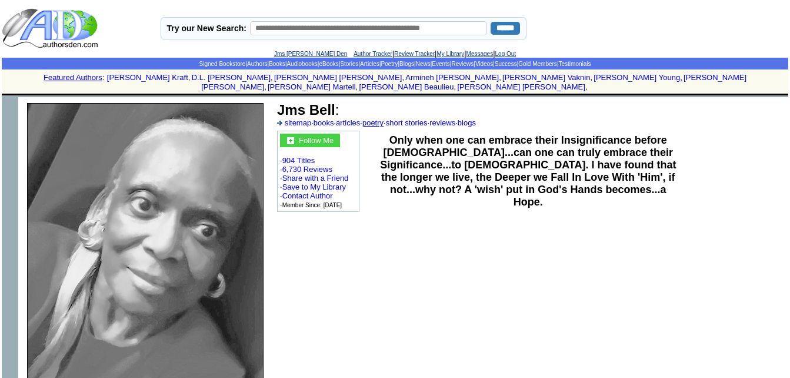
click at [384, 118] on link "poetry" at bounding box center [373, 122] width 21 height 9
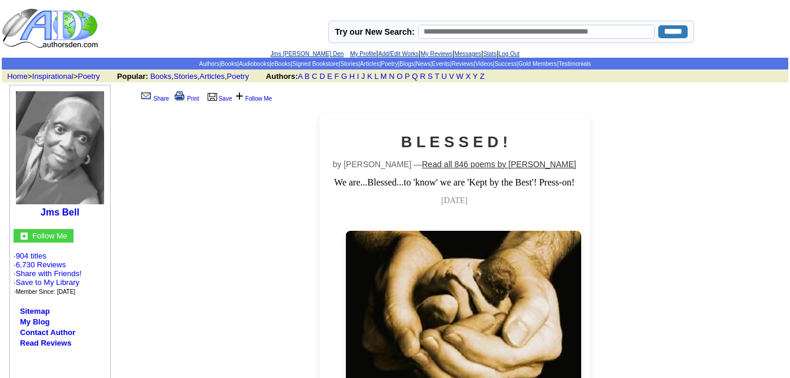
click at [469, 164] on link "Read all 846 poems by Jms Bell" at bounding box center [499, 163] width 154 height 9
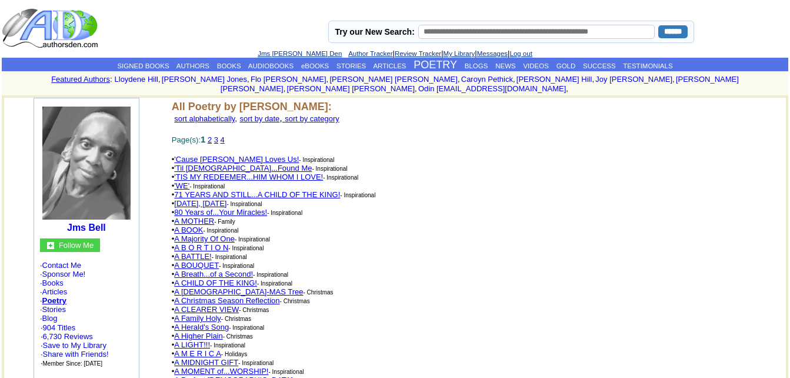
click at [212, 135] on link "2" at bounding box center [210, 139] width 4 height 9
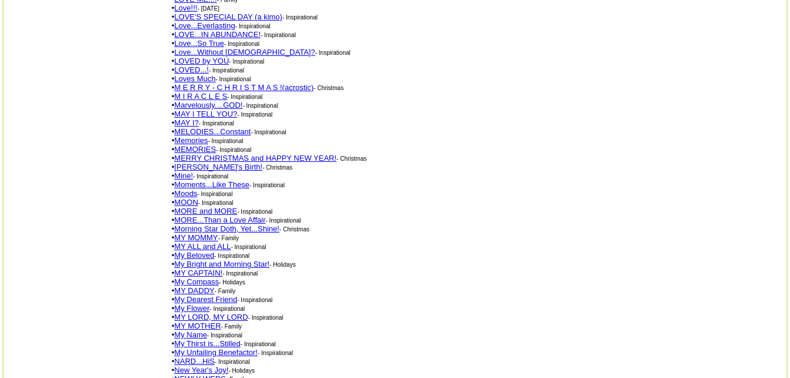
scroll to position [1824, 0]
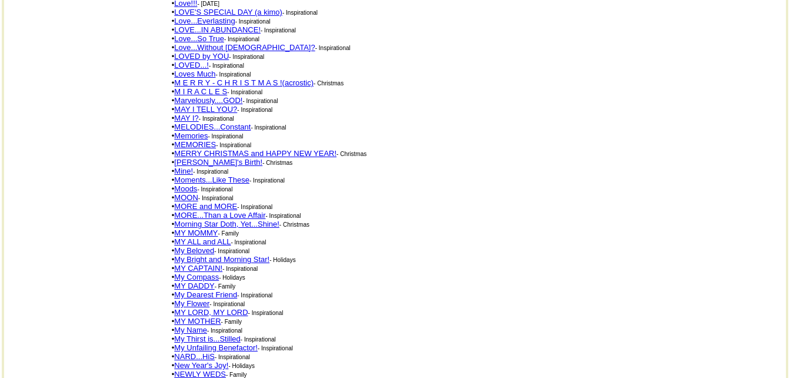
click at [195, 114] on link "MAY I?" at bounding box center [186, 118] width 24 height 9
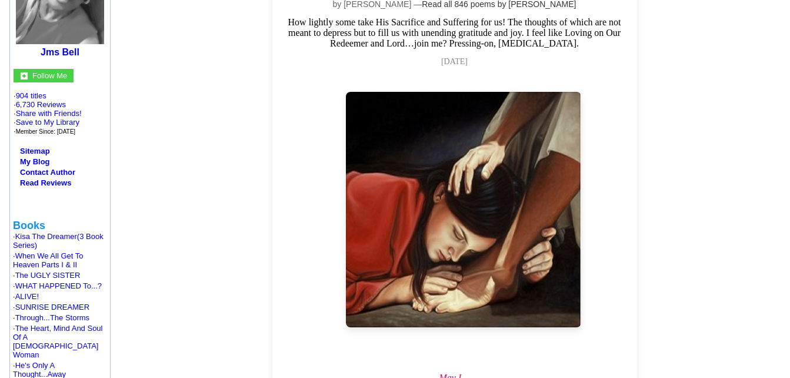
scroll to position [177, 0]
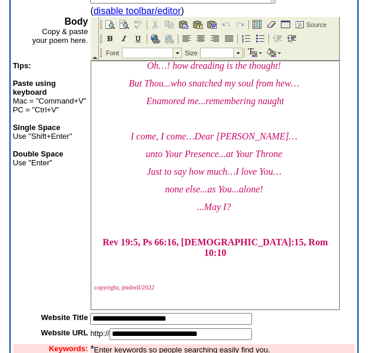
scroll to position [282, 0]
drag, startPoint x: 306, startPoint y: 250, endPoint x: 201, endPoint y: 249, distance: 104.8
click at [201, 249] on p "Rev 19:5, Ps 66:16, Heb 13:15, Rom 10:10" at bounding box center [215, 247] width 242 height 21
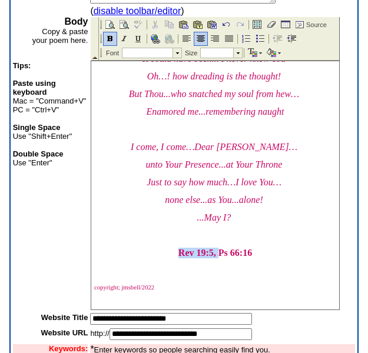
drag, startPoint x: 214, startPoint y: 250, endPoint x: 158, endPoint y: 244, distance: 56.8
click at [158, 248] on p "Rev 19:5, Ps 66:16" at bounding box center [215, 253] width 242 height 11
click at [231, 251] on p "Ps 66:16" at bounding box center [215, 253] width 242 height 11
click at [227, 248] on span "Ps 66:16, ps 71:8" at bounding box center [215, 253] width 67 height 10
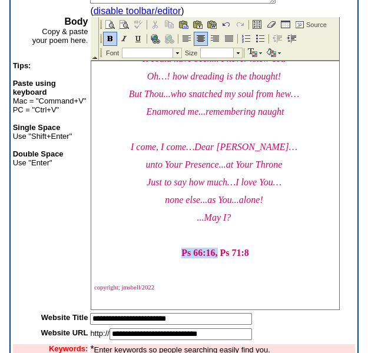
drag, startPoint x: 213, startPoint y: 281, endPoint x: 153, endPoint y: 281, distance: 60.0
click at [153, 258] on p "Ps 66:16, Ps 71:8" at bounding box center [215, 253] width 242 height 11
click at [207, 258] on span "Ps 71:8" at bounding box center [215, 253] width 29 height 10
click at [209, 258] on span "Ps 71:8" at bounding box center [215, 253] width 29 height 10
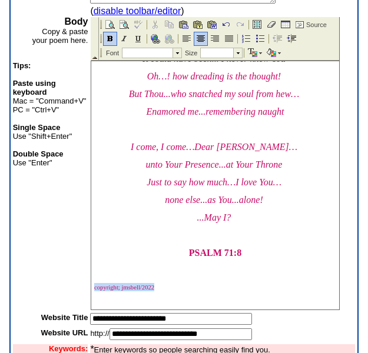
drag, startPoint x: 170, startPoint y: 286, endPoint x: 84, endPoint y: 282, distance: 86.6
click html "May I… kiss Your Hands...scarred from Calvary’s heat? Let my grateful tears flo…"
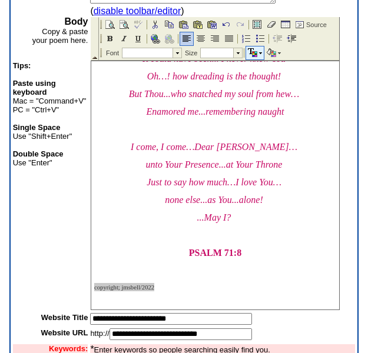
click at [259, 52] on img at bounding box center [260, 53] width 3 height 2
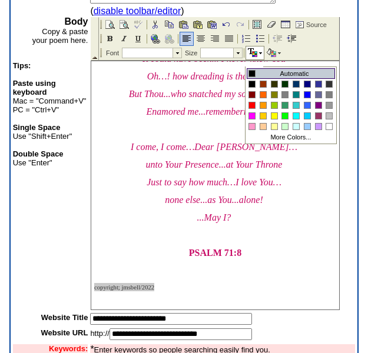
click at [250, 71] on div at bounding box center [252, 74] width 6 height 6
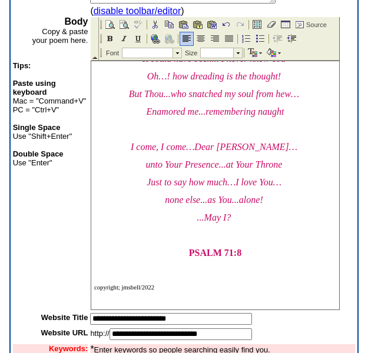
click at [251, 258] on body "May I… kiss Your Hands...scarred from Calvary’s heat? Let my grateful tears flo…" at bounding box center [215, 101] width 248 height 415
click at [245, 249] on p "PSALM 71:8" at bounding box center [215, 253] width 242 height 11
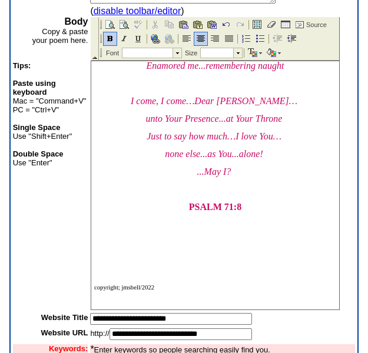
scroll to position [328, 0]
click at [99, 302] on body "May I… kiss Your Hands...scarred from Calvary’s heat? Let my grateful tears flo…" at bounding box center [215, 78] width 248 height 461
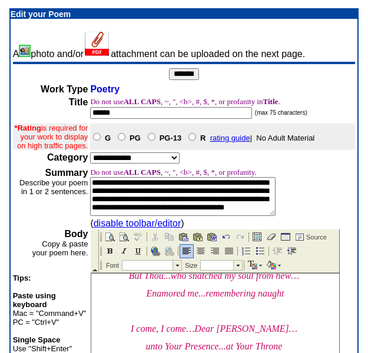
scroll to position [18, 0]
click at [189, 73] on input "*******" at bounding box center [184, 74] width 30 height 12
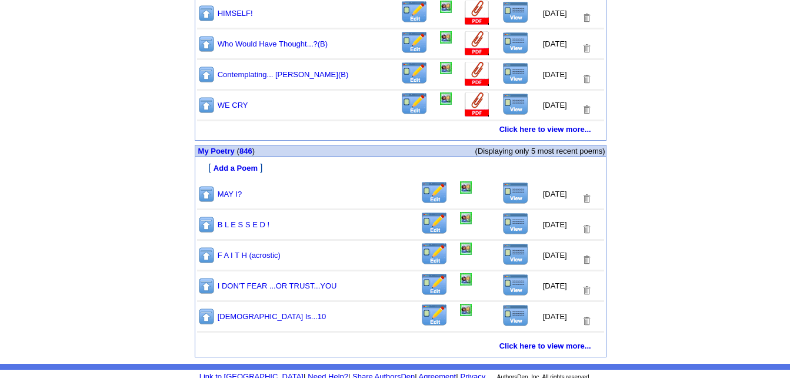
scroll to position [610, 0]
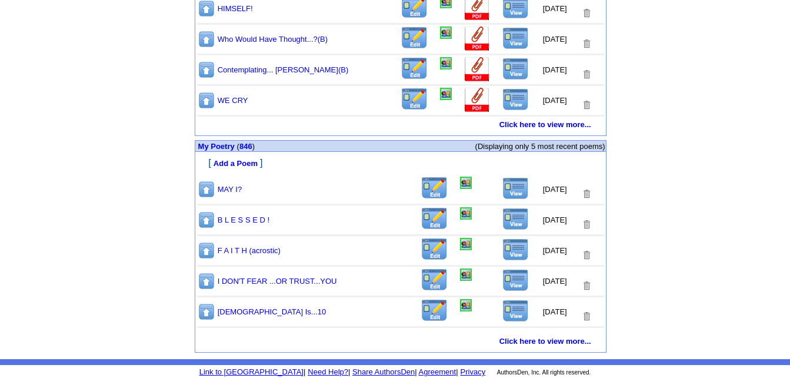
click at [460, 183] on img at bounding box center [466, 183] width 12 height 12
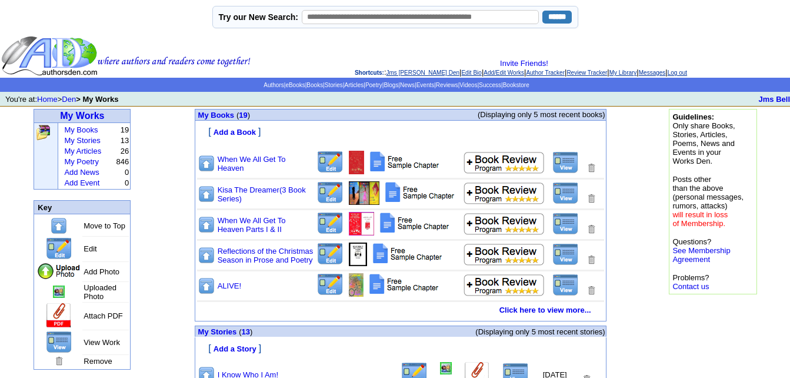
drag, startPoint x: 799, startPoint y: 0, endPoint x: 553, endPoint y: 52, distance: 250.8
click at [553, 52] on td "Invite Friends! Shortcuts: : [PERSON_NAME] Den | Edit Bio | Add/Edit Works | Au…" at bounding box center [521, 56] width 538 height 44
click at [687, 73] on link "Log out" at bounding box center [677, 72] width 19 height 6
